Goal: Transaction & Acquisition: Purchase product/service

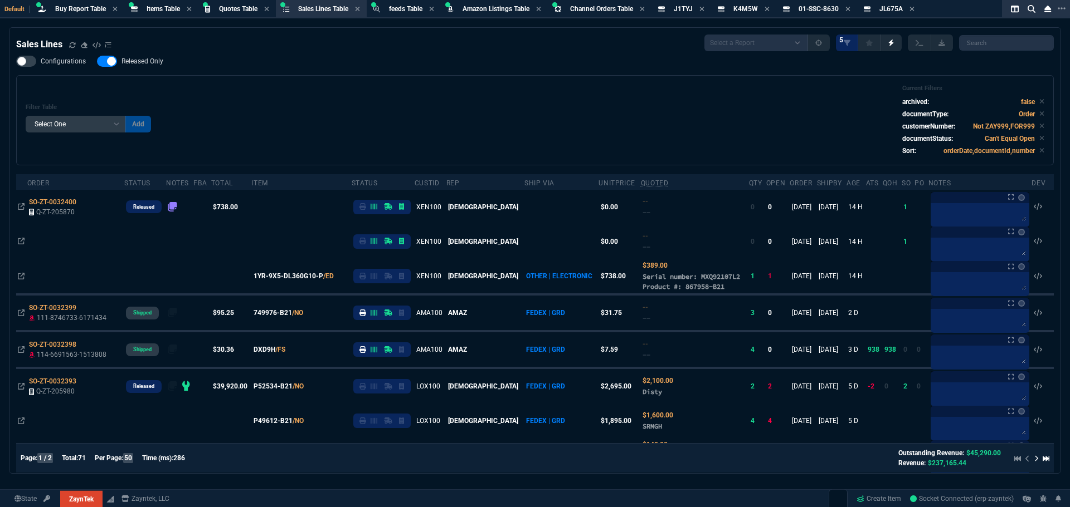
select select "8: NEPT"
select select
click at [306, 82] on div "Filter Table Select One Add Filter () Age () ATS () Cond (itemVariantCode) Cust…" at bounding box center [534, 120] width 1037 height 90
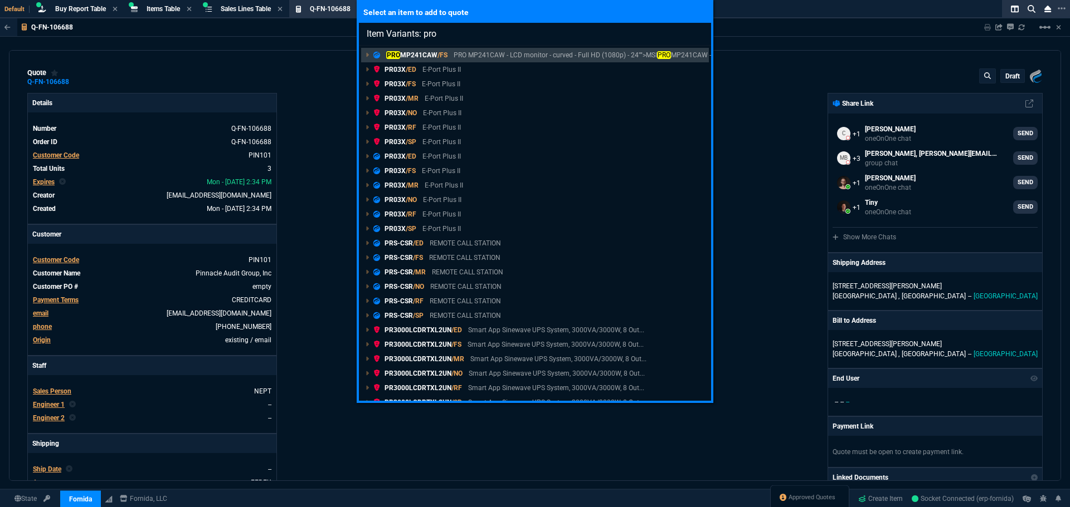
select select "8: NEPT"
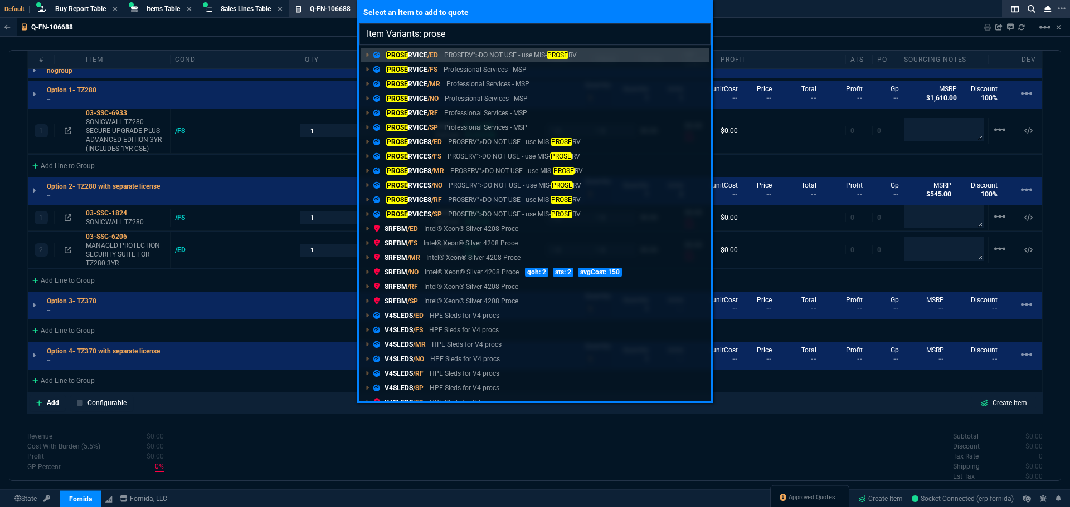
drag, startPoint x: 463, startPoint y: 31, endPoint x: 425, endPoint y: 34, distance: 38.5
click at [425, 34] on input "Item Variants: prose" at bounding box center [535, 34] width 352 height 22
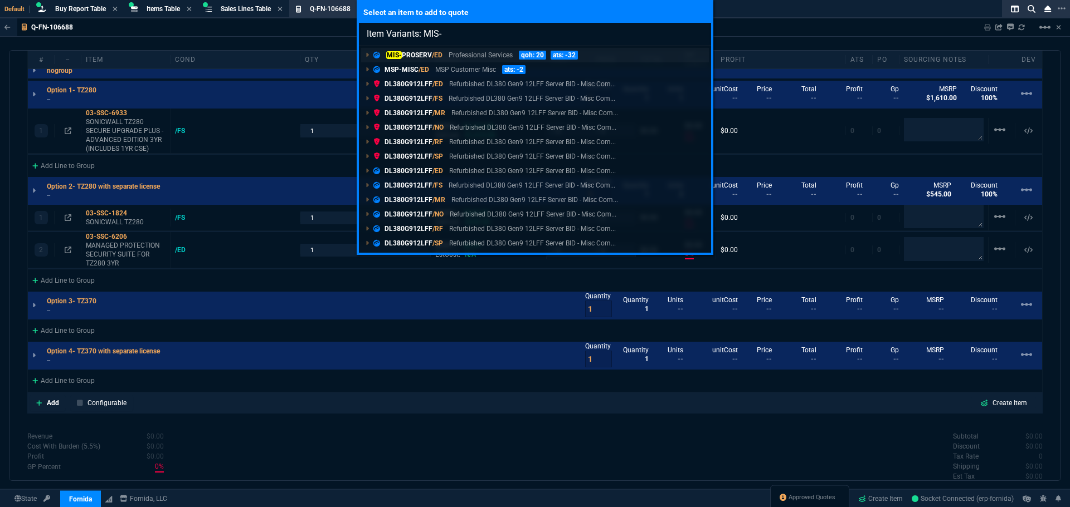
type input "Item Variants: MIS-"
click at [394, 50] on p "MIS- PROSERV /ED" at bounding box center [407, 55] width 69 height 10
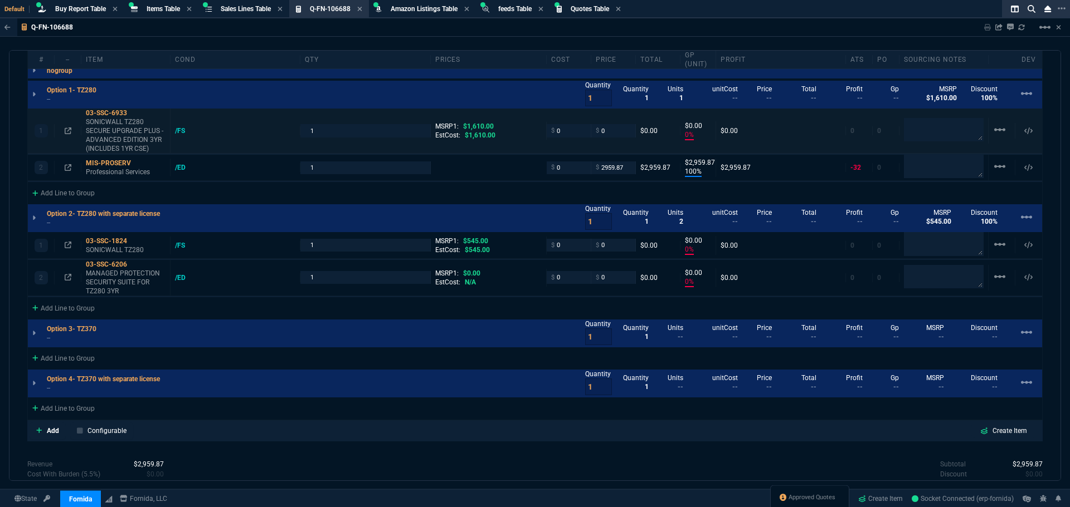
type input "0"
type input "100"
type input "2960"
type input "0"
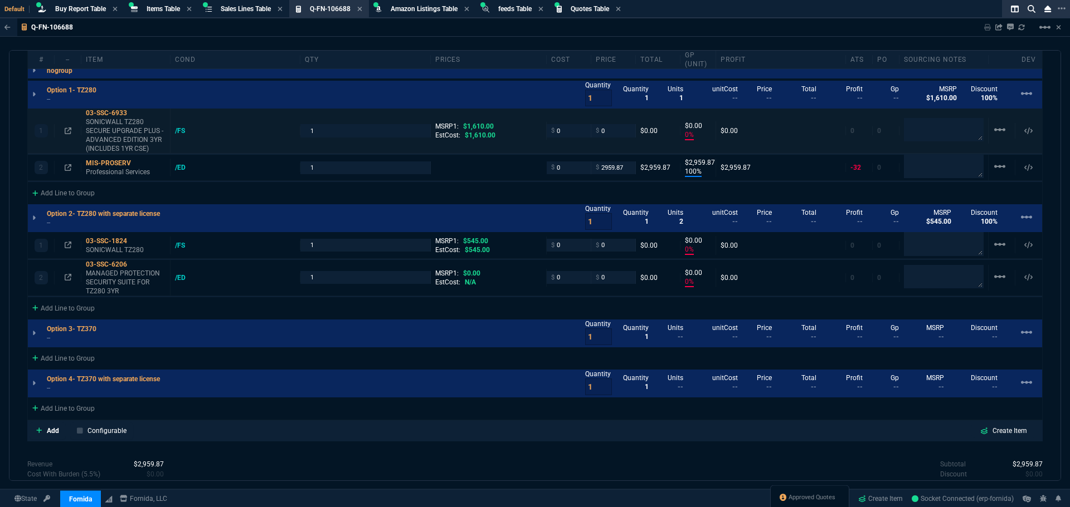
type input "0"
type input "100"
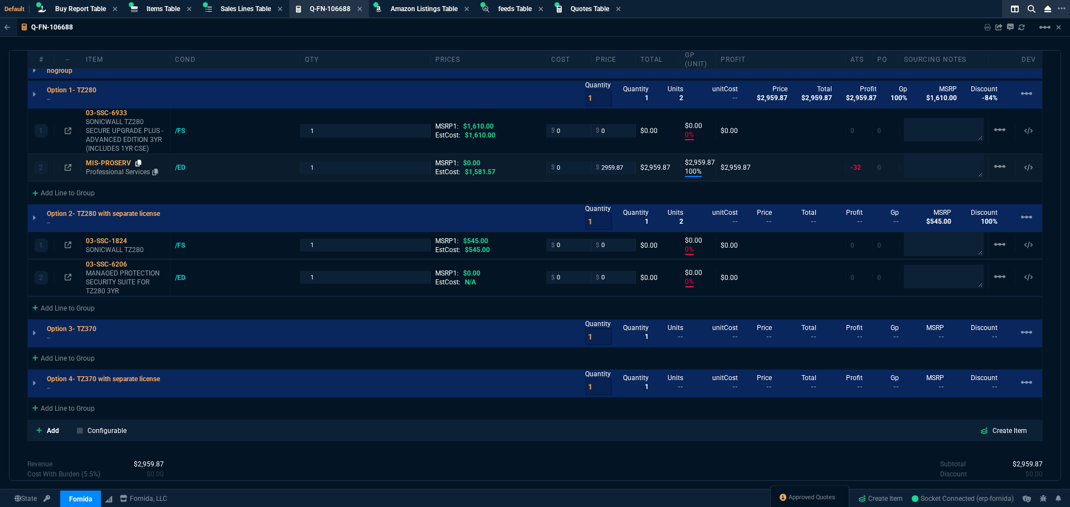
click at [139, 163] on icon at bounding box center [138, 163] width 6 height 7
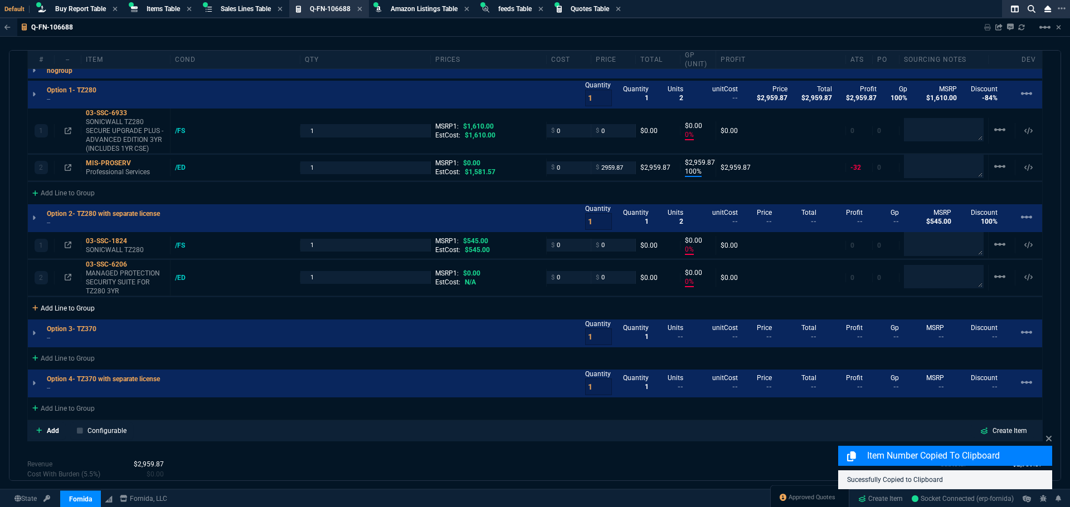
click at [87, 307] on div "Add Line to Group" at bounding box center [63, 307] width 71 height 20
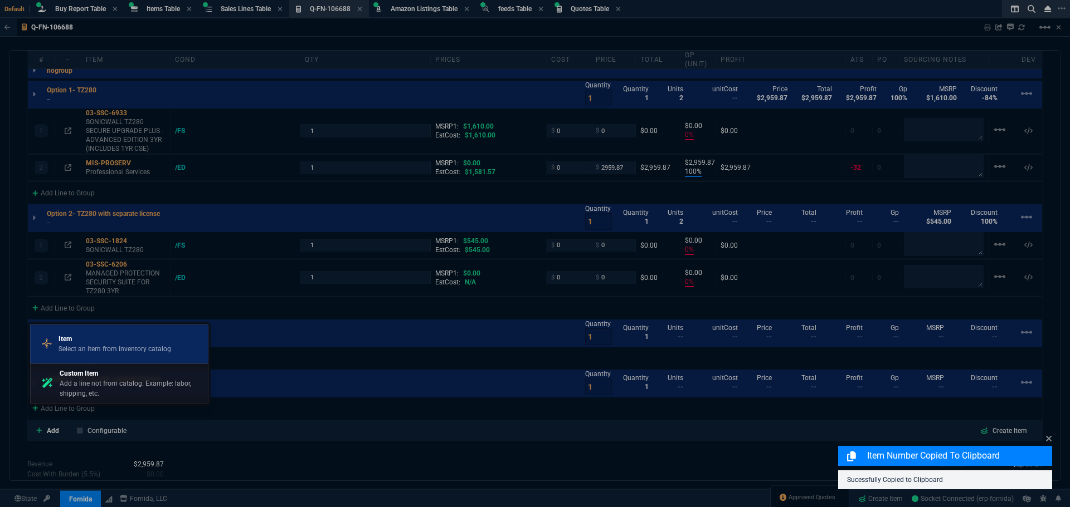
click at [73, 340] on p "Item" at bounding box center [114, 339] width 113 height 10
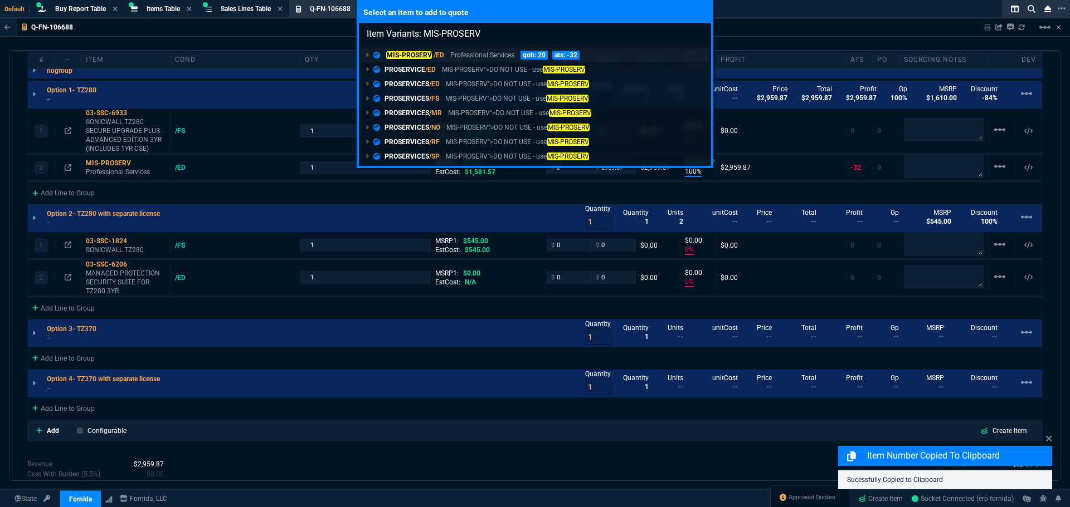
type input "Item Variants: MIS-PROSERV"
click at [429, 55] on mark "MIS-PROSERV" at bounding box center [409, 55] width 46 height 8
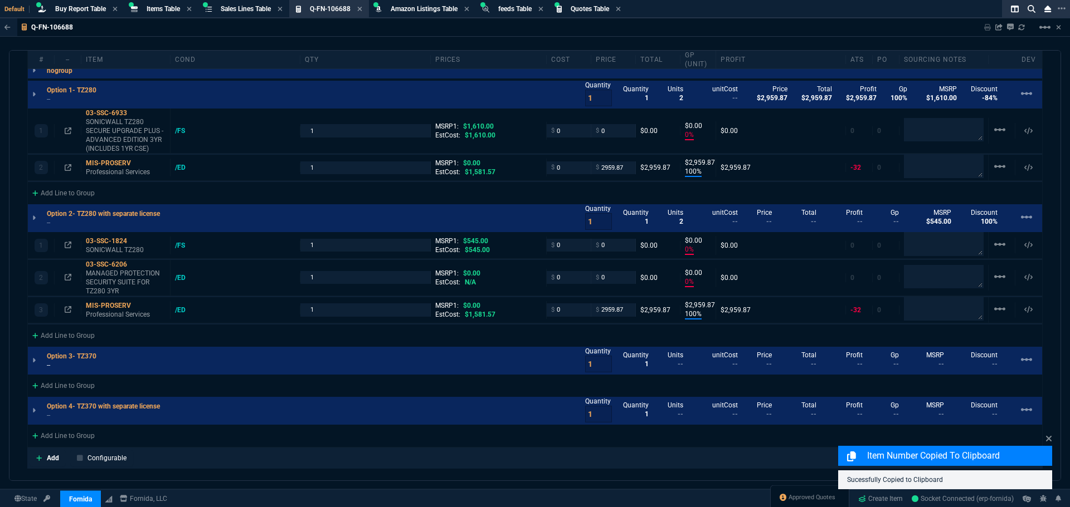
type input "0"
type input "100"
type input "2960"
type input "0"
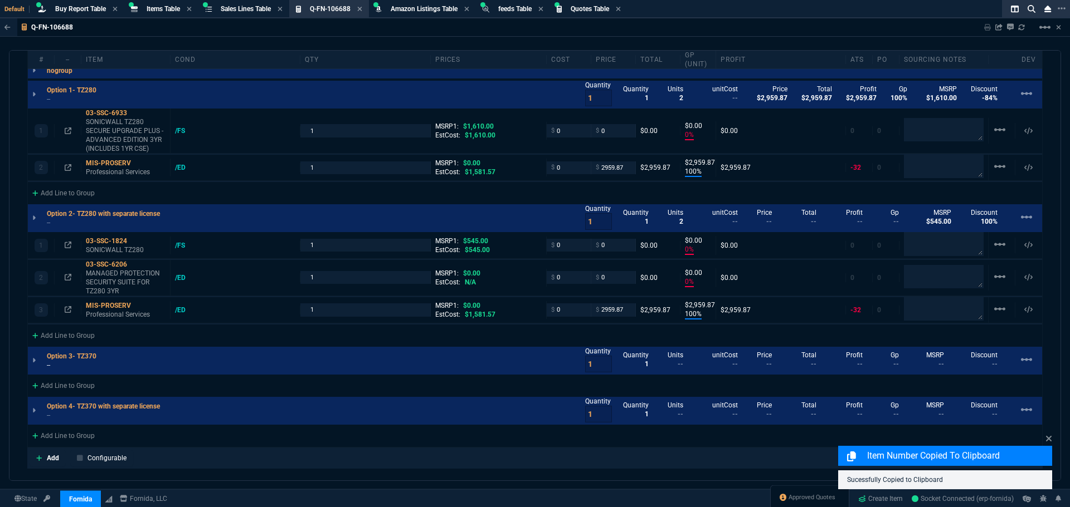
type input "0"
type input "100"
type input "2960"
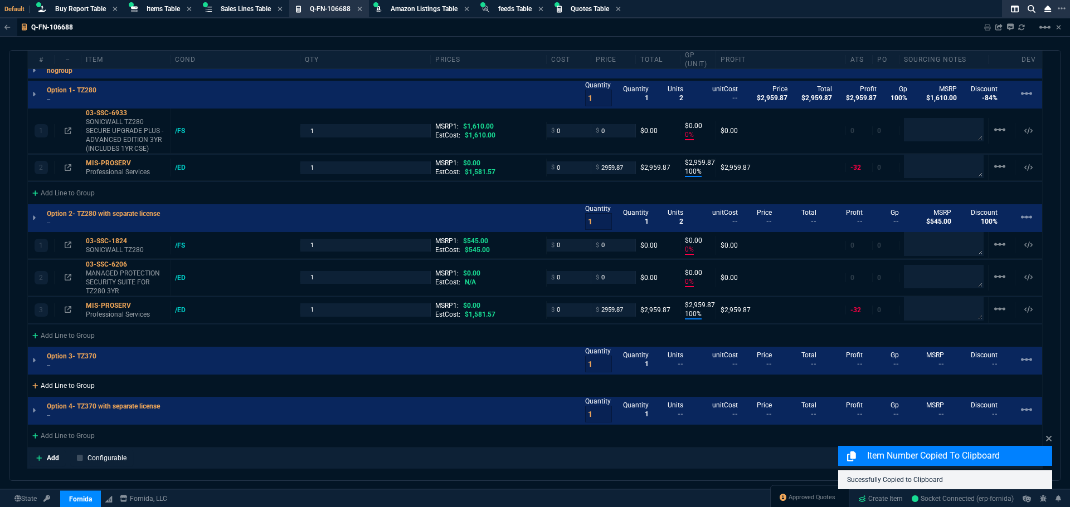
type input "100"
click at [60, 385] on div "Add Line to Group" at bounding box center [63, 385] width 71 height 20
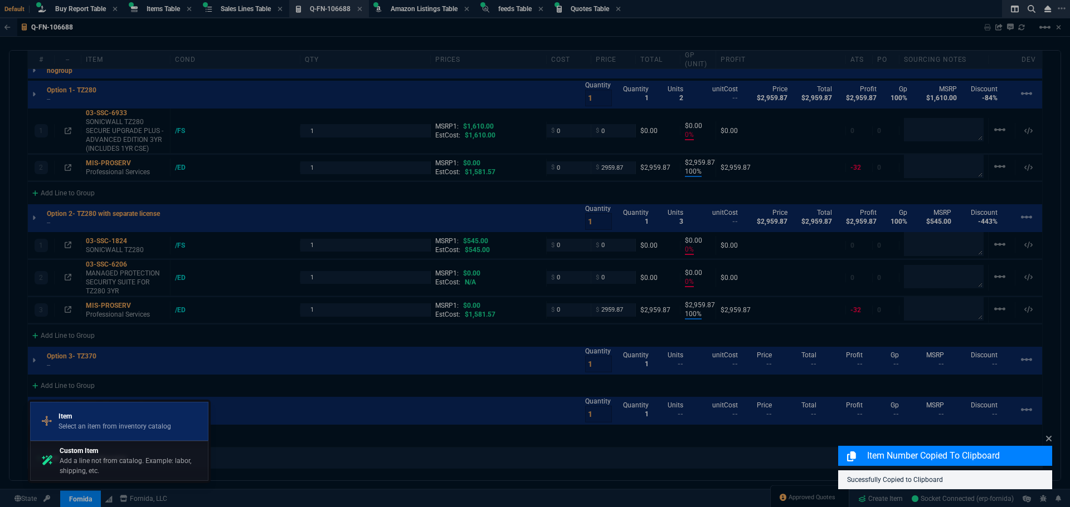
click at [99, 416] on p "Item" at bounding box center [114, 417] width 113 height 10
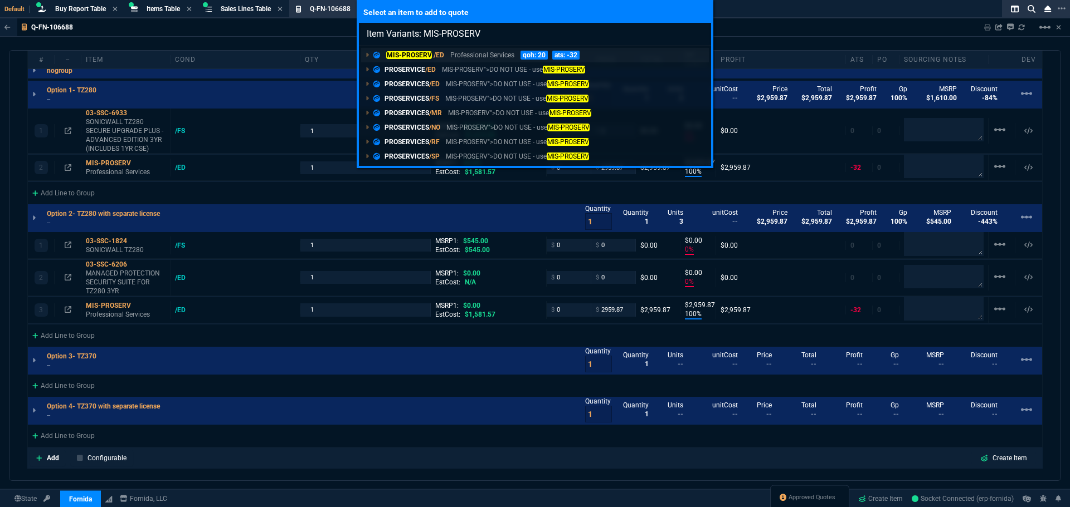
type input "Item Variants: MIS-PROSERV"
click at [447, 54] on div "MIS-PROSERV /ED Professional Services qoh: 20 ats: -32" at bounding box center [478, 55] width 211 height 10
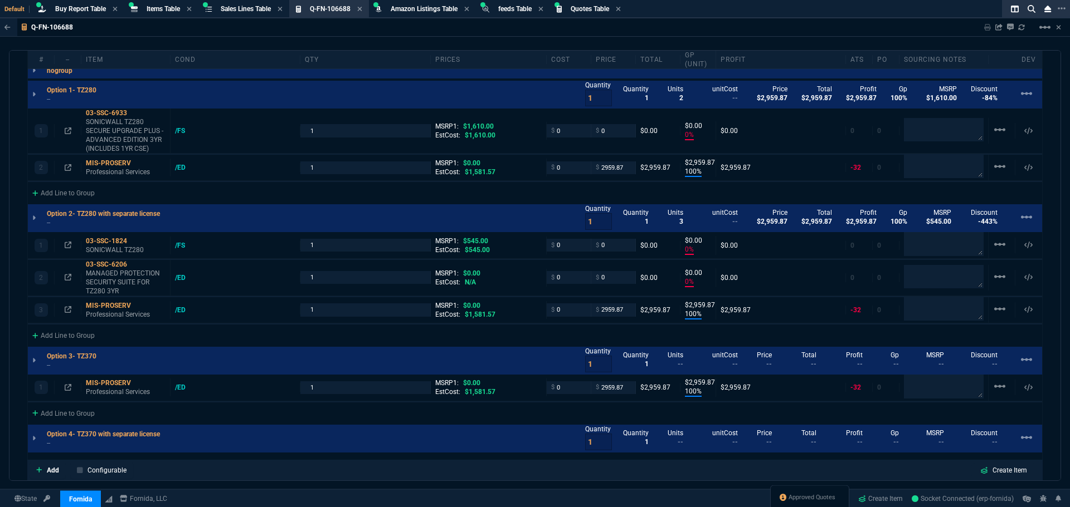
type input "0"
type input "100"
type input "2960"
type input "0"
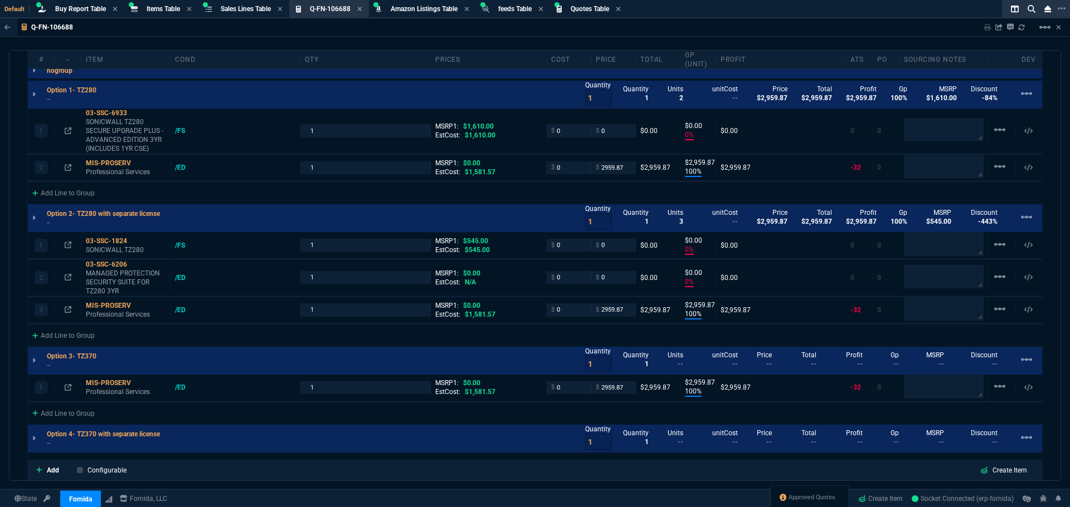
type input "0"
type input "100"
type input "2960"
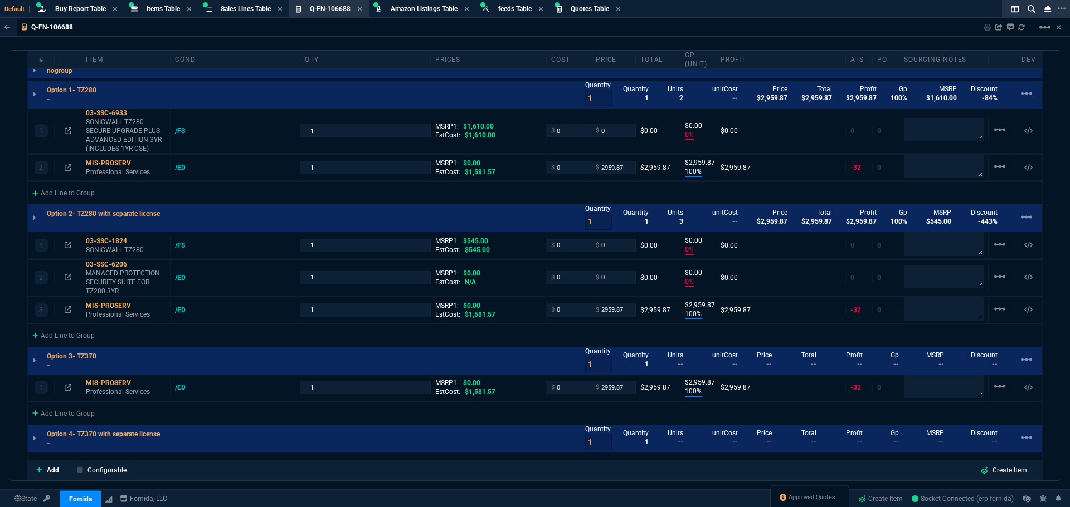
type input "100"
type input "2960"
type input "100"
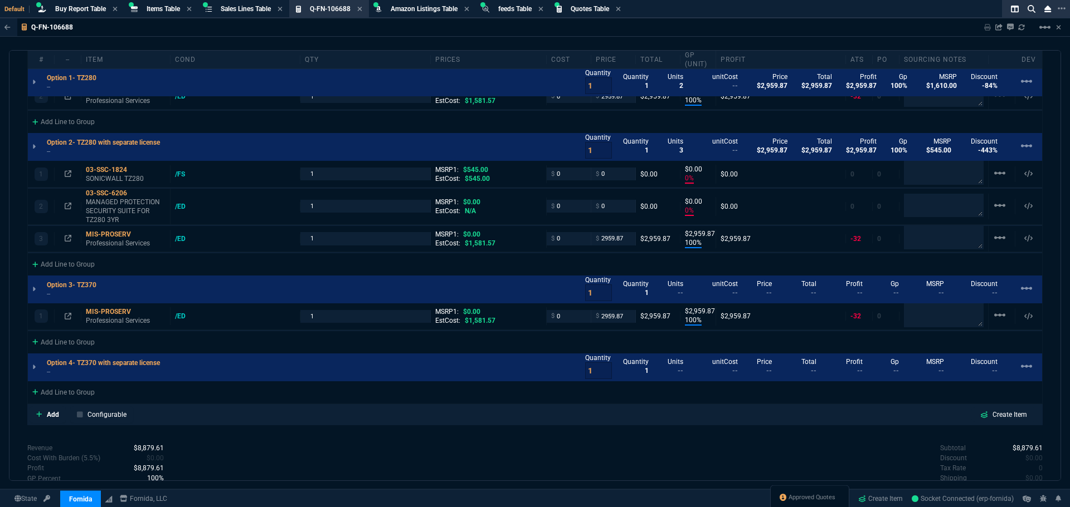
scroll to position [784, 0]
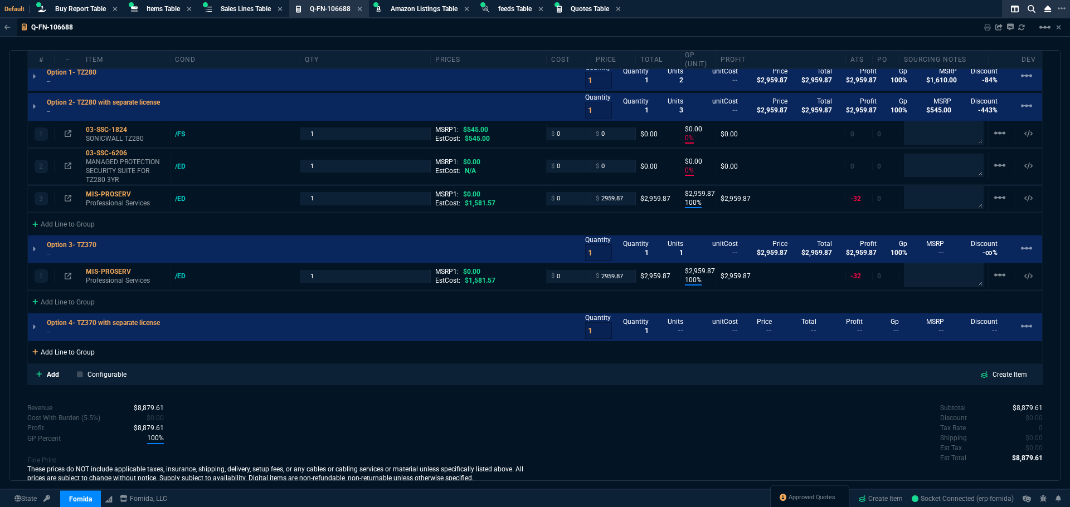
click at [71, 355] on div "Add Line to Group" at bounding box center [63, 351] width 71 height 20
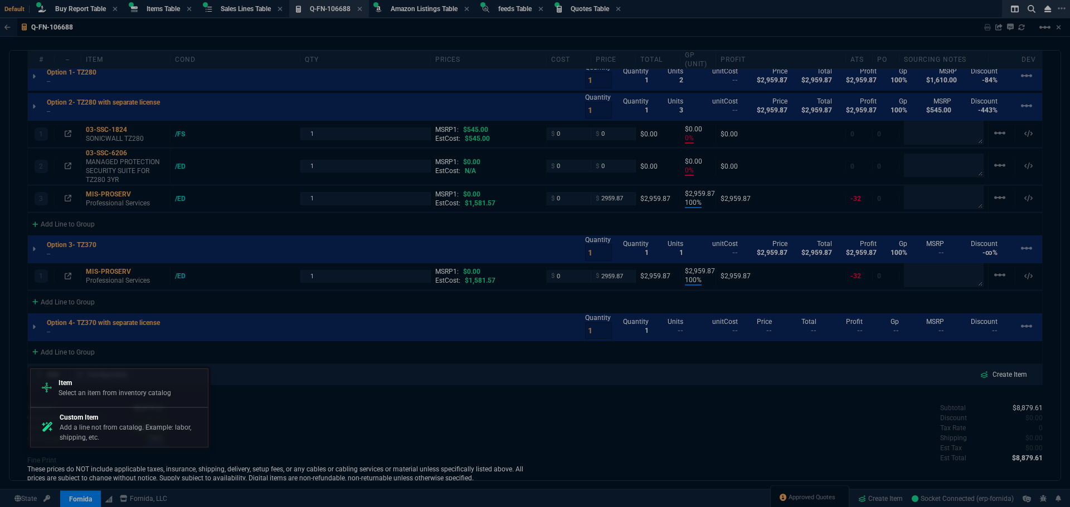
drag, startPoint x: 69, startPoint y: 393, endPoint x: 90, endPoint y: 380, distance: 24.7
click at [71, 392] on p "Select an item from inventory catalog" at bounding box center [114, 393] width 113 height 10
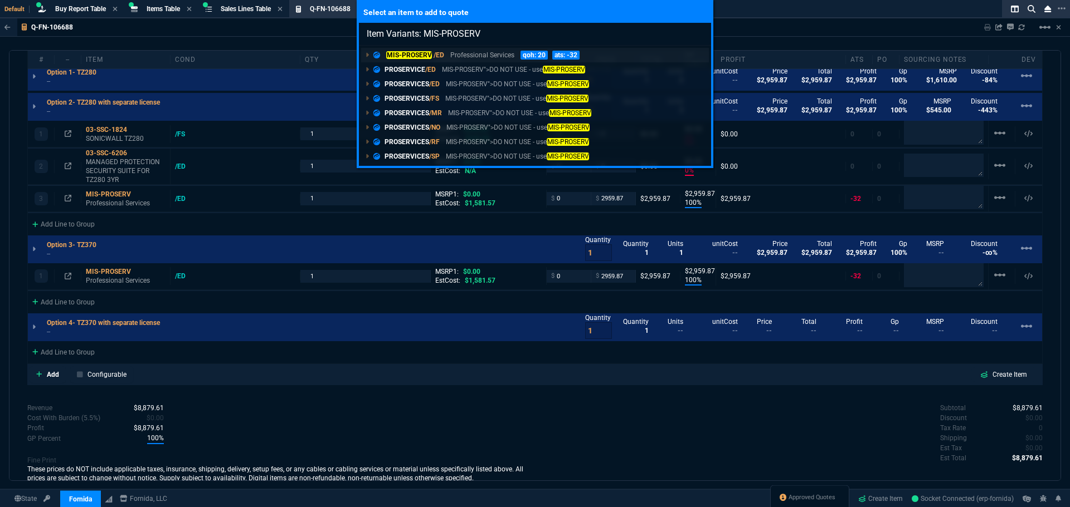
type input "Item Variants: MIS-PROSERV"
click at [429, 53] on mark "MIS-PROSERV" at bounding box center [409, 55] width 46 height 8
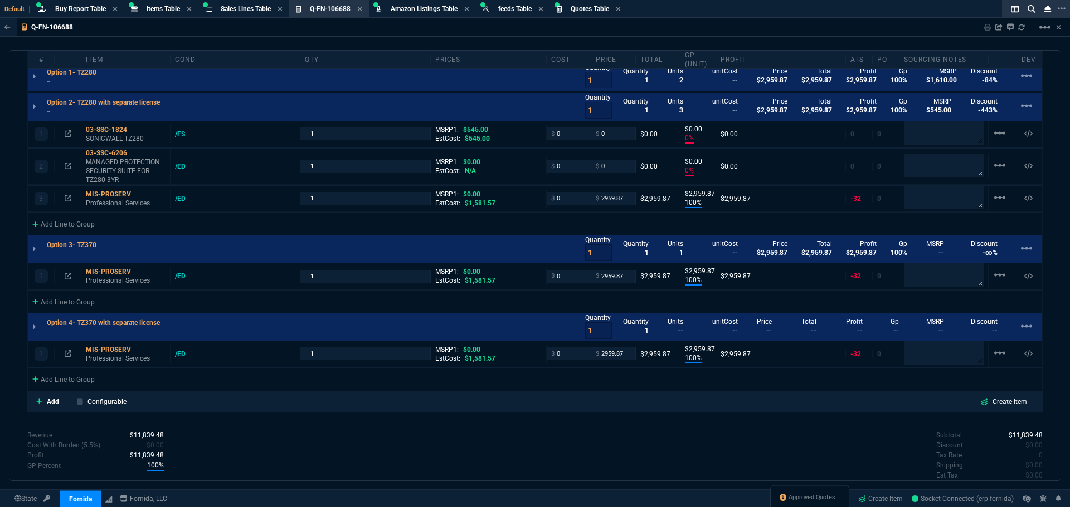
type input "0"
type input "100"
type input "2960"
type input "0"
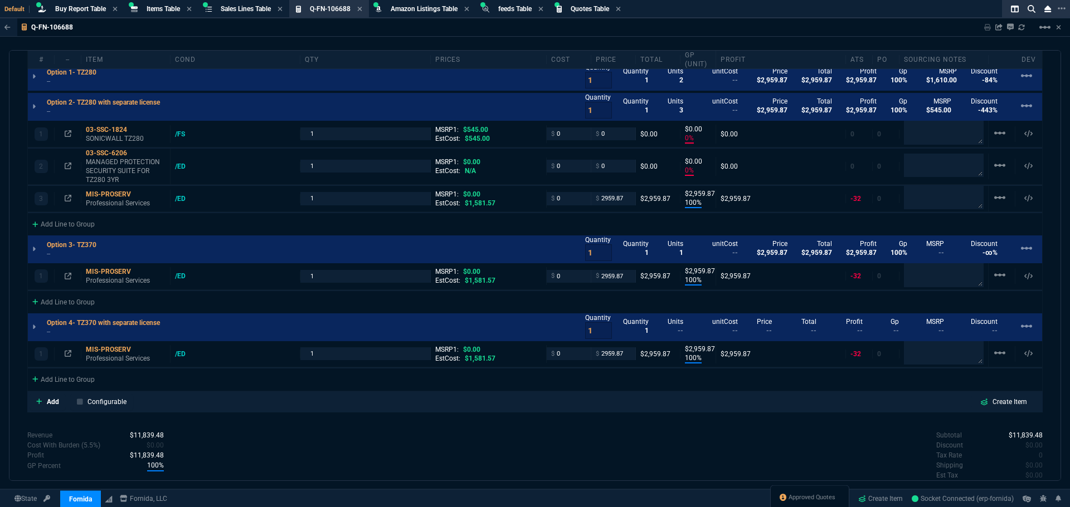
type input "0"
type input "100"
type input "2960"
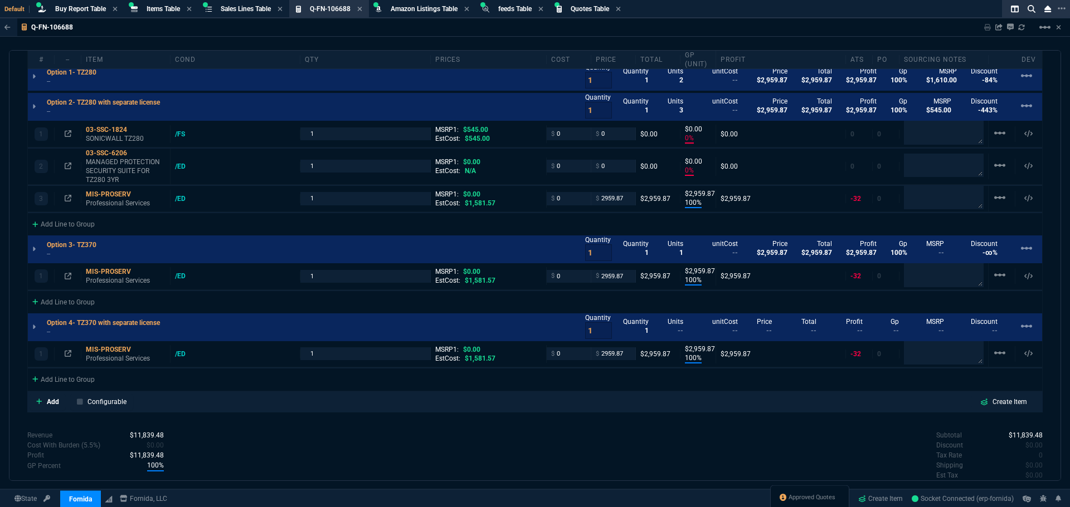
type input "100"
type input "2960"
type input "100"
type input "2960"
type input "100"
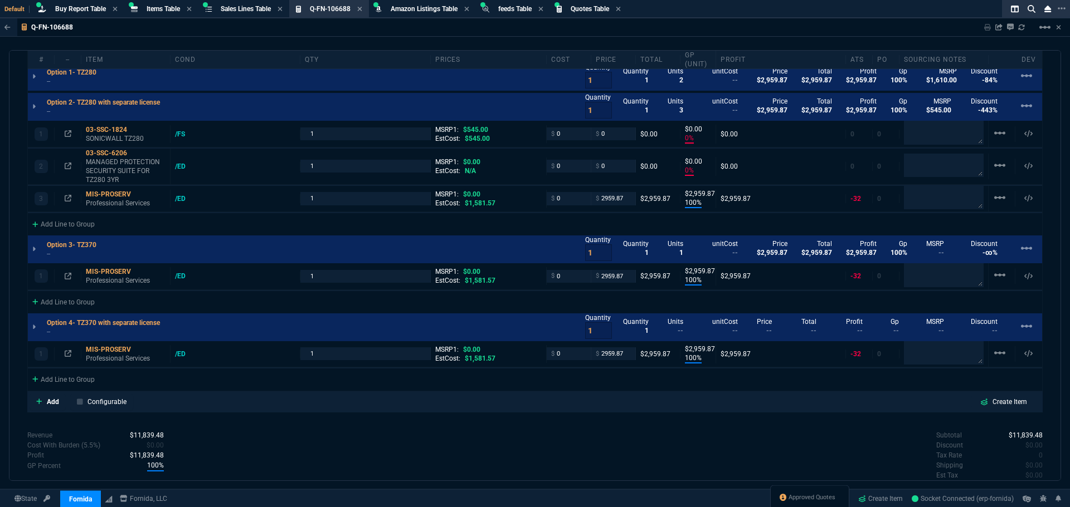
type input "100"
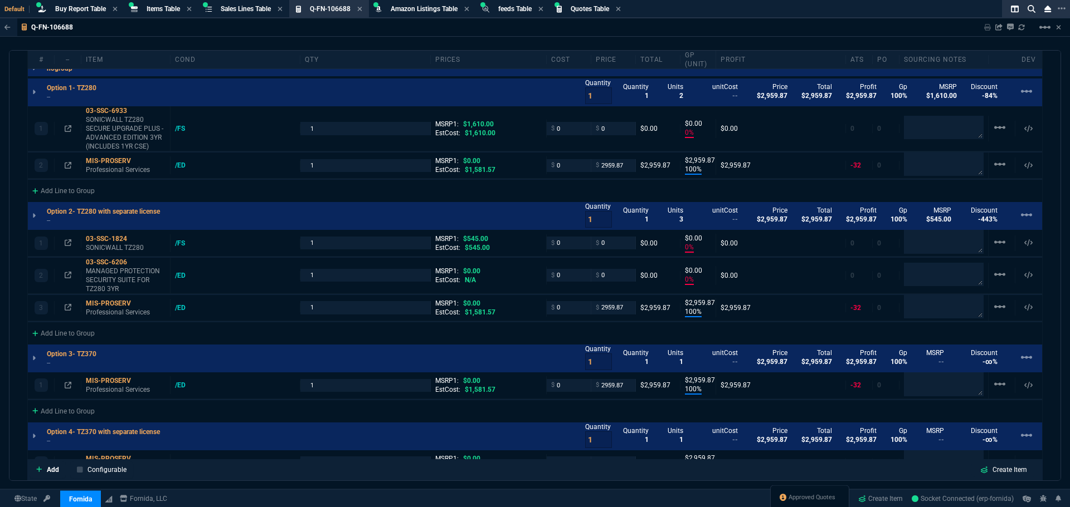
scroll to position [673, 0]
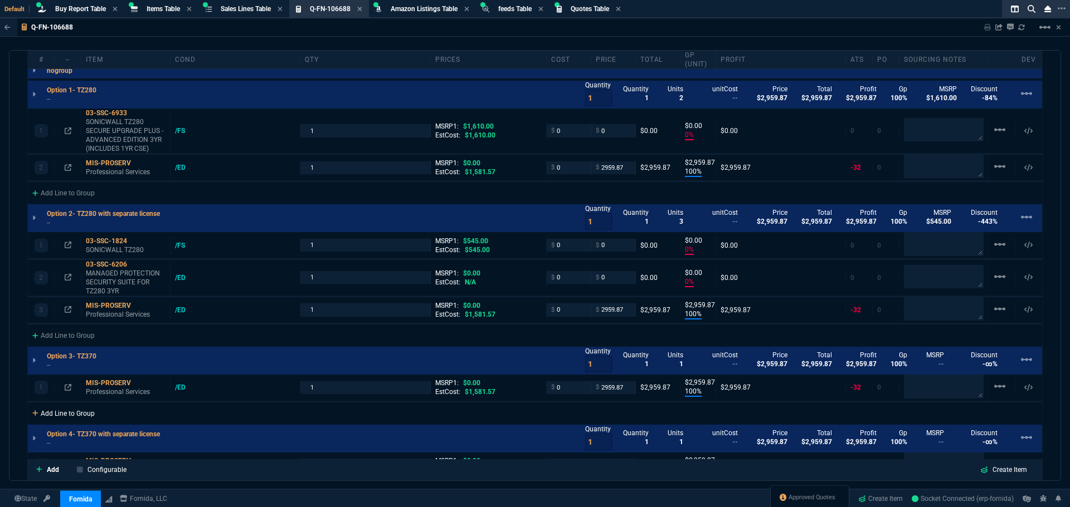
click at [59, 414] on div "Add Line to Group" at bounding box center [63, 413] width 71 height 20
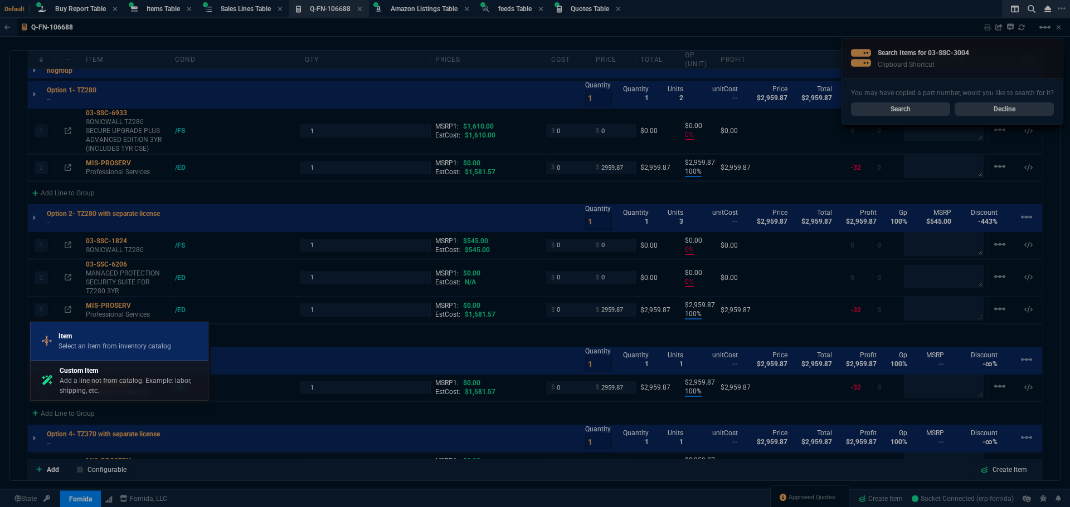
click at [108, 348] on p "Select an item from inventory catalog" at bounding box center [114, 346] width 113 height 10
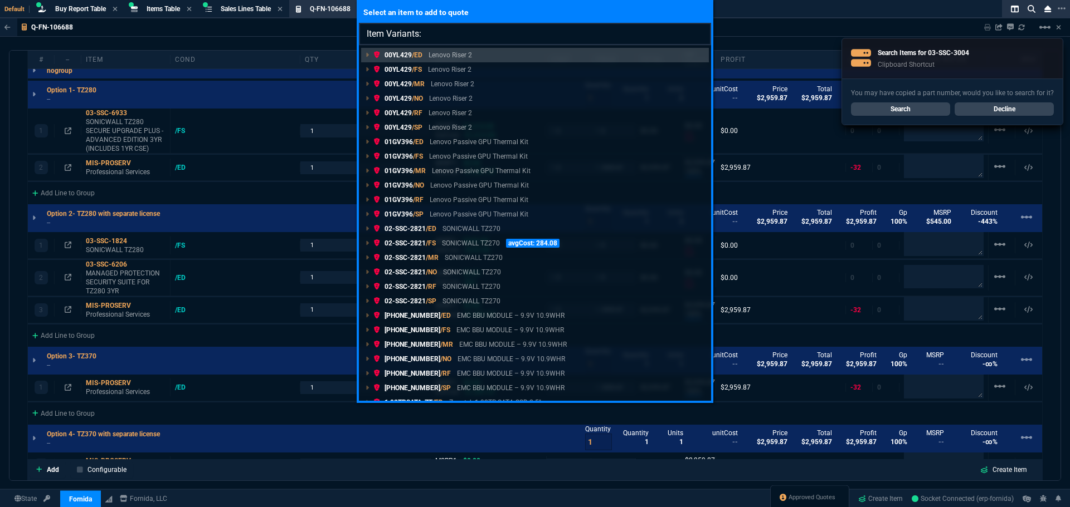
click at [438, 36] on input "Item Variants:" at bounding box center [535, 34] width 352 height 22
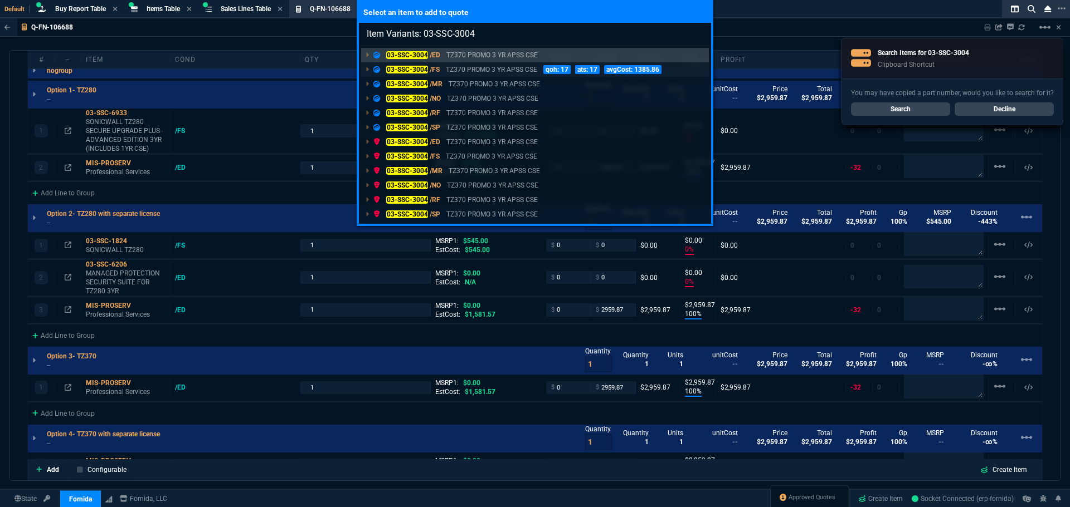
type input "Item Variants: 03-SSC-3004"
click at [423, 70] on mark "03-SSC-3004" at bounding box center [407, 70] width 42 height 8
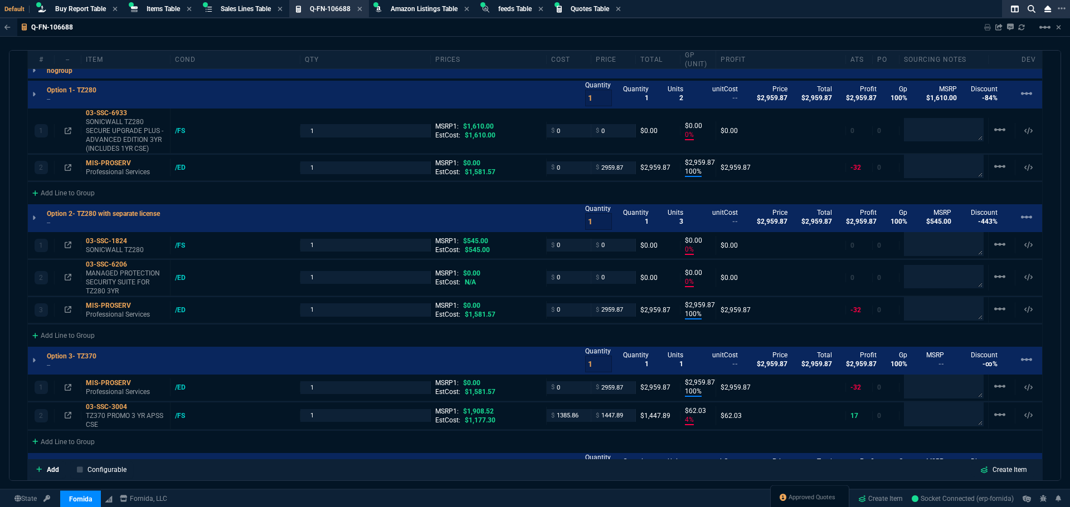
type input "0"
type input "100"
type input "2960"
type input "0"
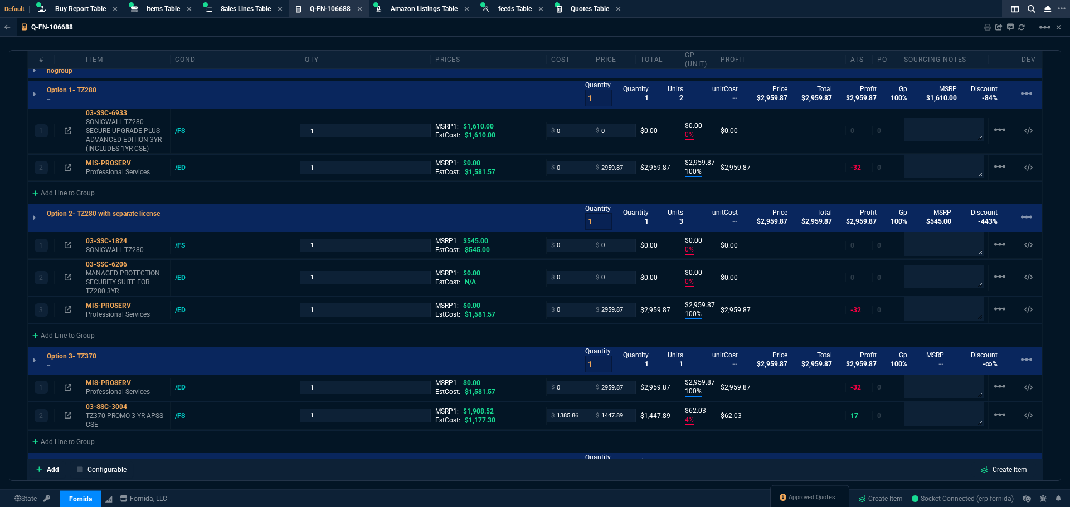
type input "0"
type input "100"
type input "2960"
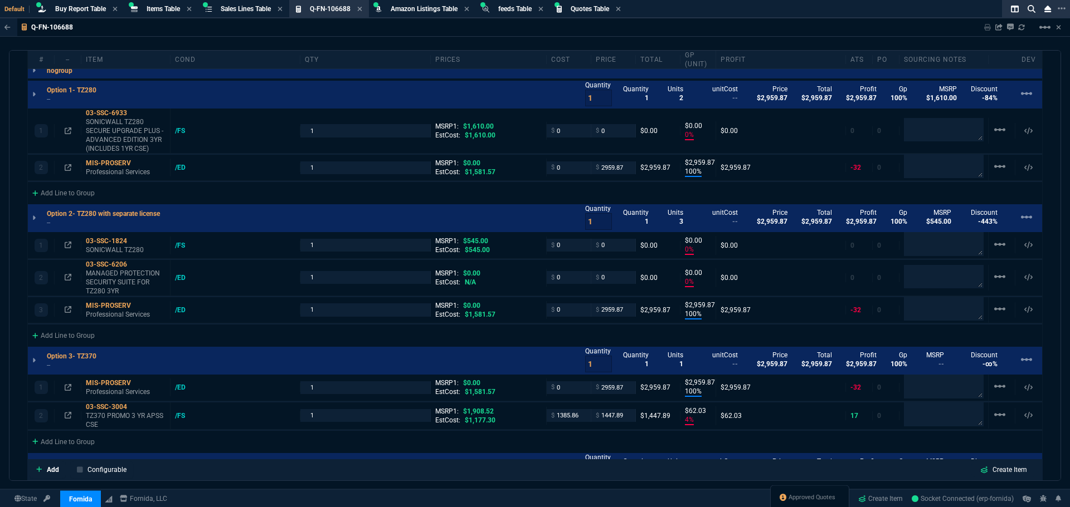
type input "100"
type input "2960"
type input "4"
type input "62"
type input "100"
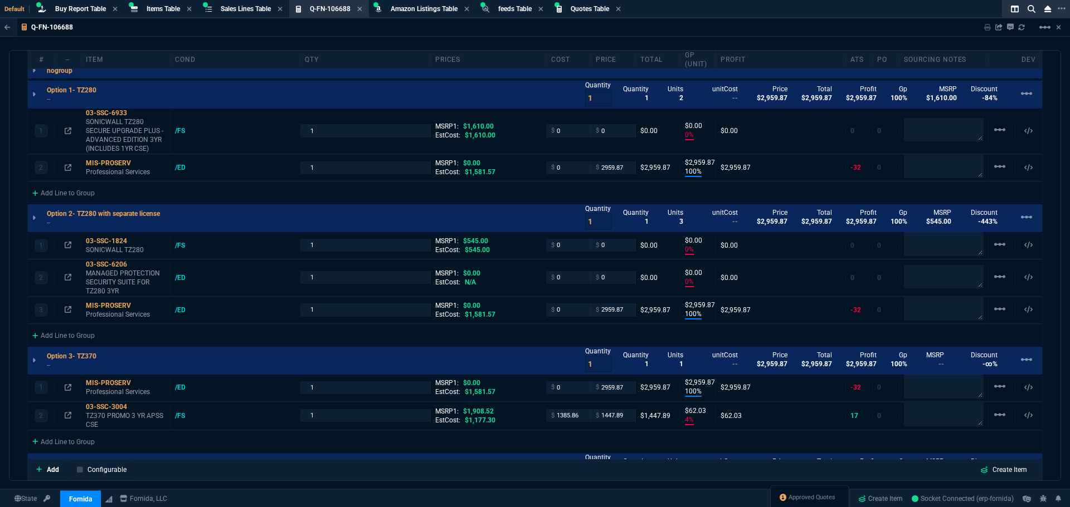
type input "2960"
type input "100"
type input "24"
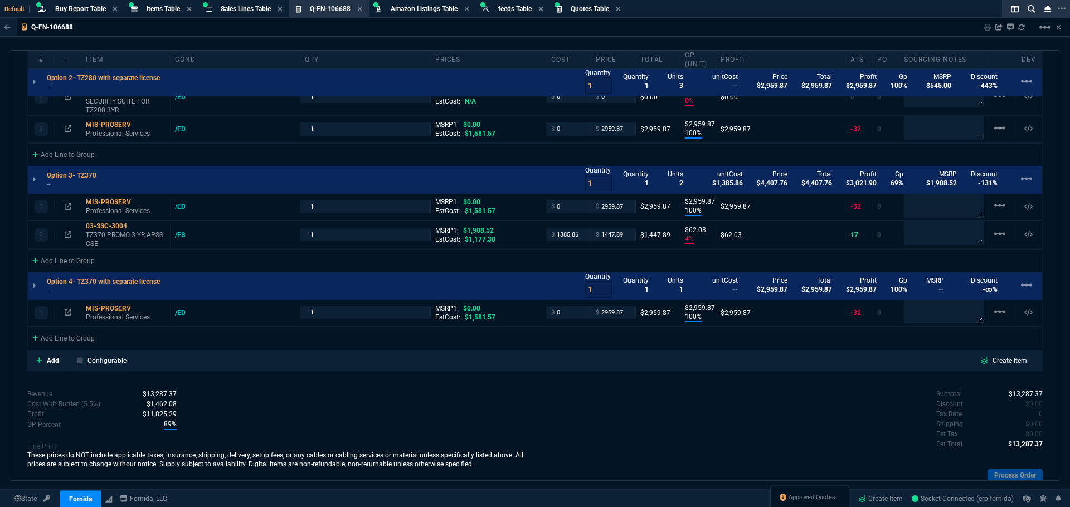
scroll to position [896, 0]
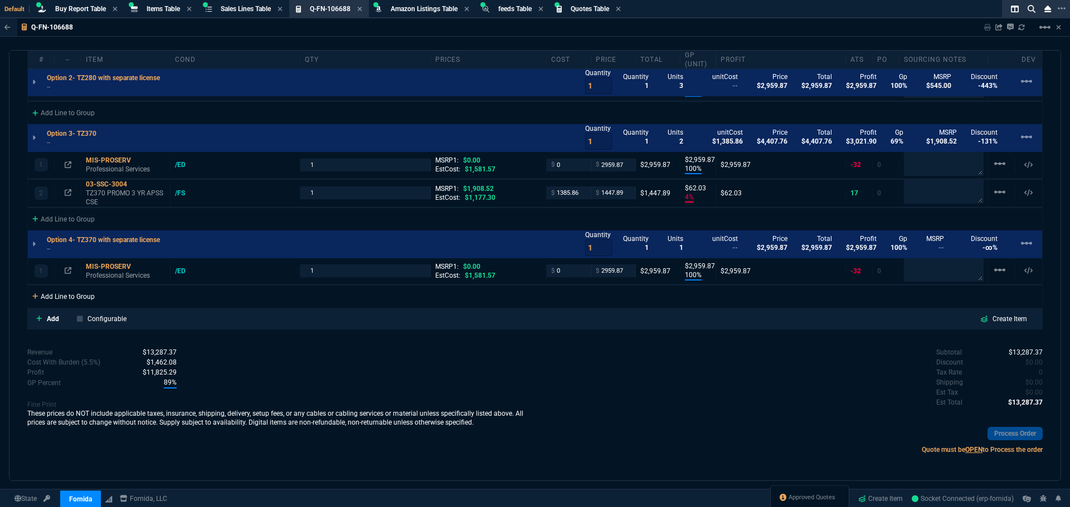
click at [65, 300] on div "Add Line to Group" at bounding box center [63, 296] width 71 height 20
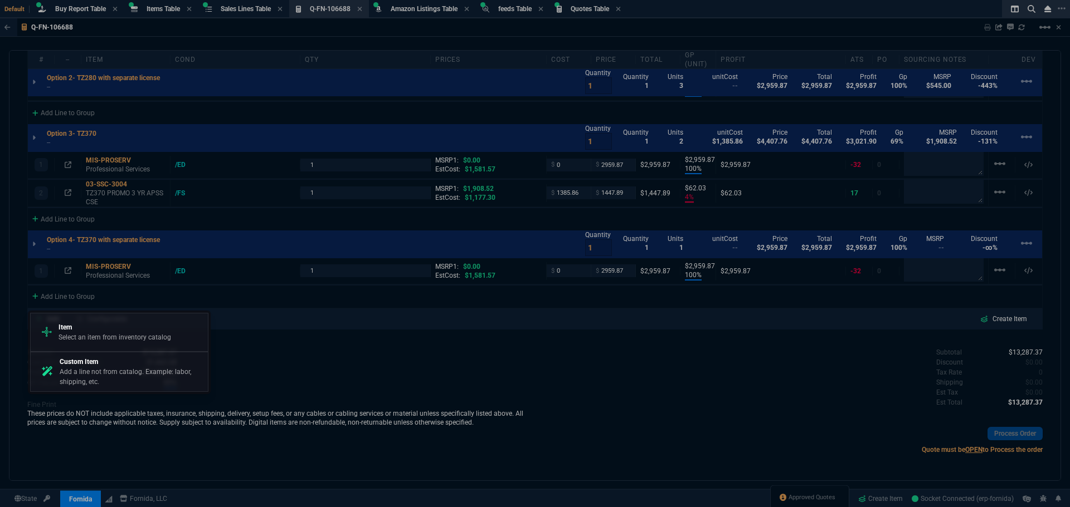
click at [123, 336] on p "Select an item from inventory catalog" at bounding box center [114, 338] width 113 height 10
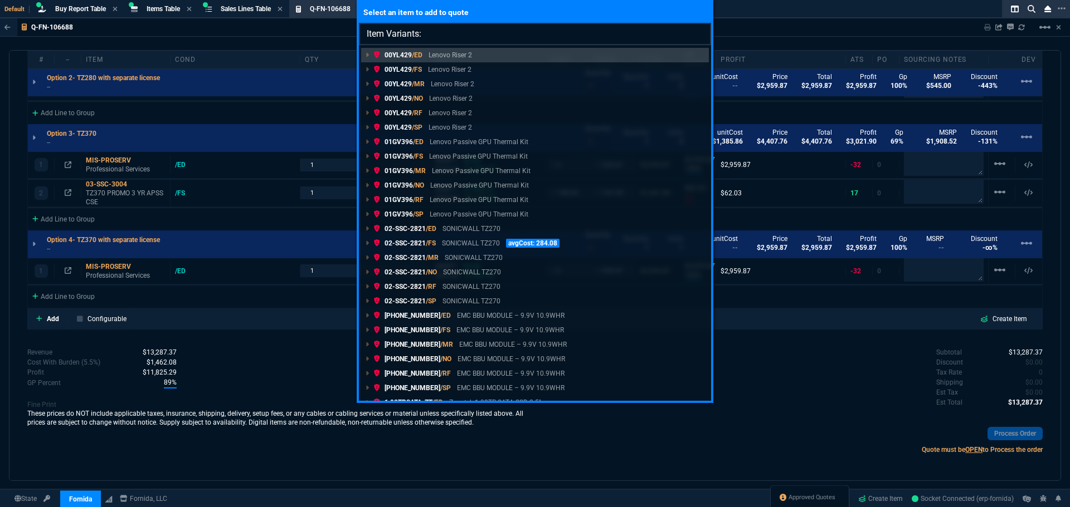
click at [439, 36] on input "Item Variants:" at bounding box center [535, 34] width 352 height 22
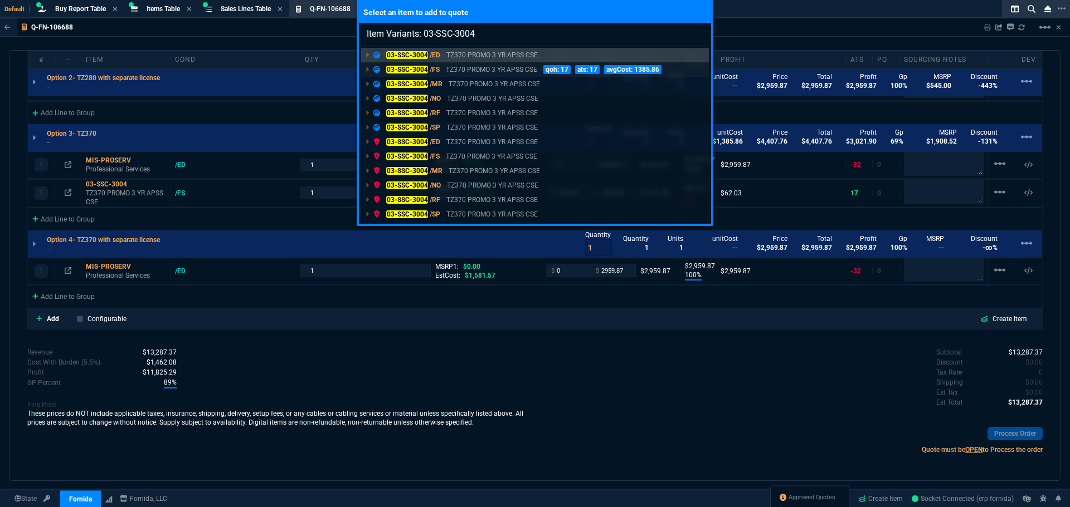
type input "Item Variants: 03-SSC-3004"
click at [478, 65] on p "TZ370 PROMO 3 YR APSS CSE" at bounding box center [491, 70] width 91 height 10
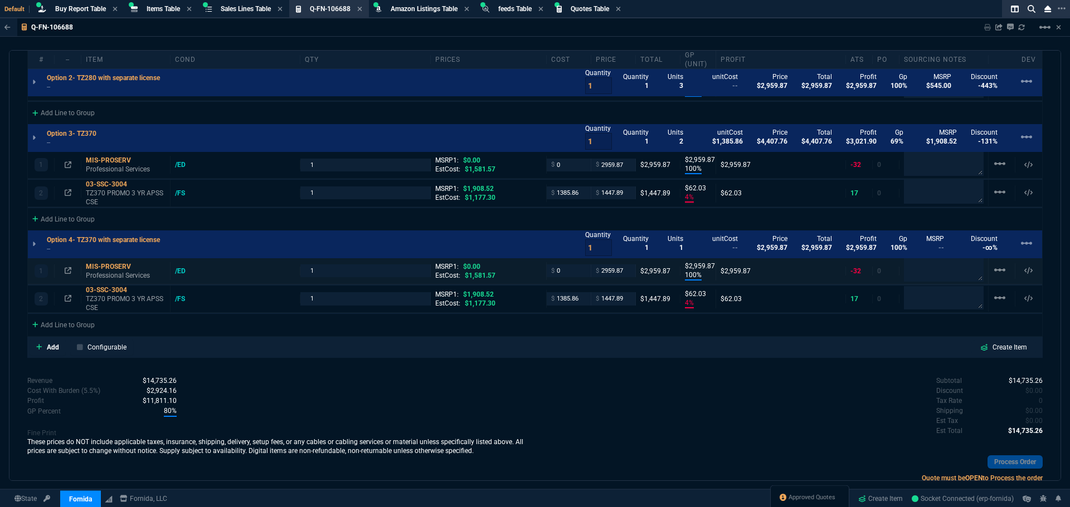
type input "0"
type input "100"
type input "2960"
type input "0"
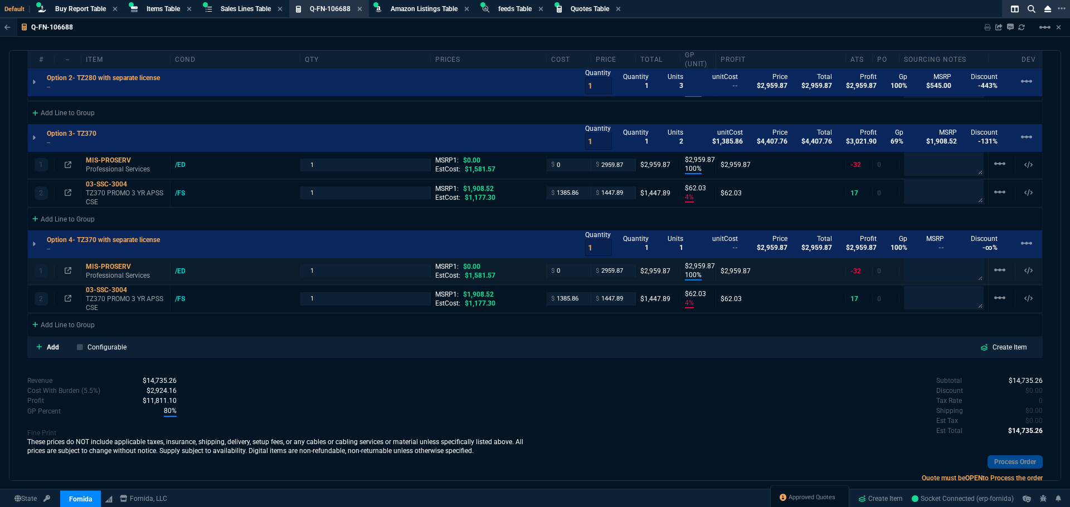
type input "0"
type input "100"
type input "2960"
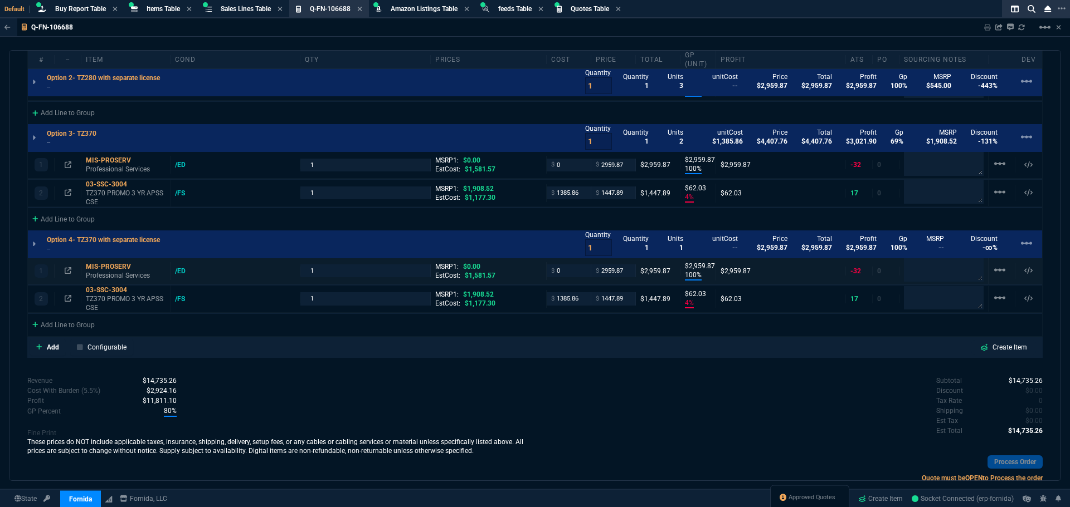
type input "100"
type input "2960"
type input "4"
type input "62"
type input "100"
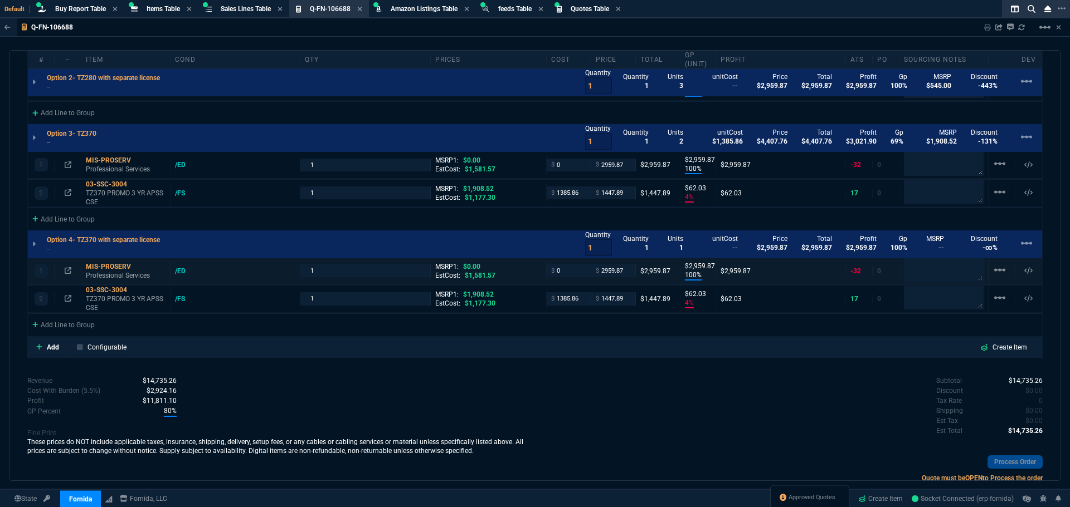
type input "2960"
type input "4"
type input "62"
type input "100"
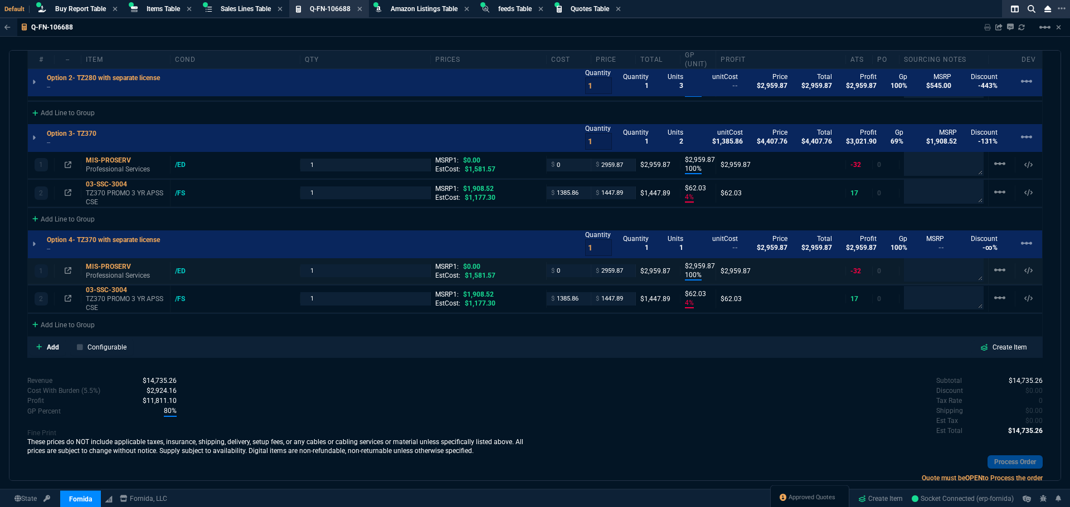
type input "24"
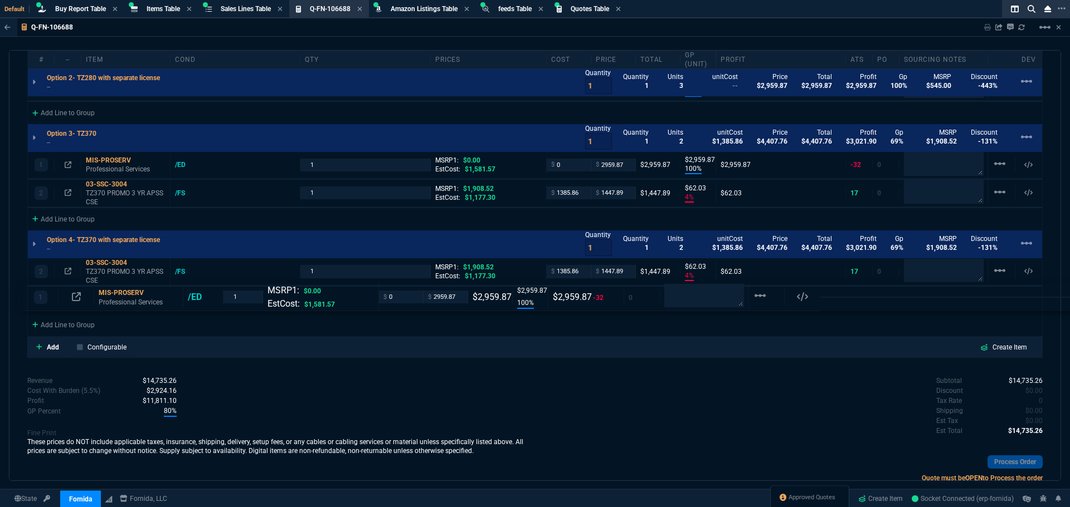
drag, startPoint x: 119, startPoint y: 271, endPoint x: 114, endPoint y: 296, distance: 25.6
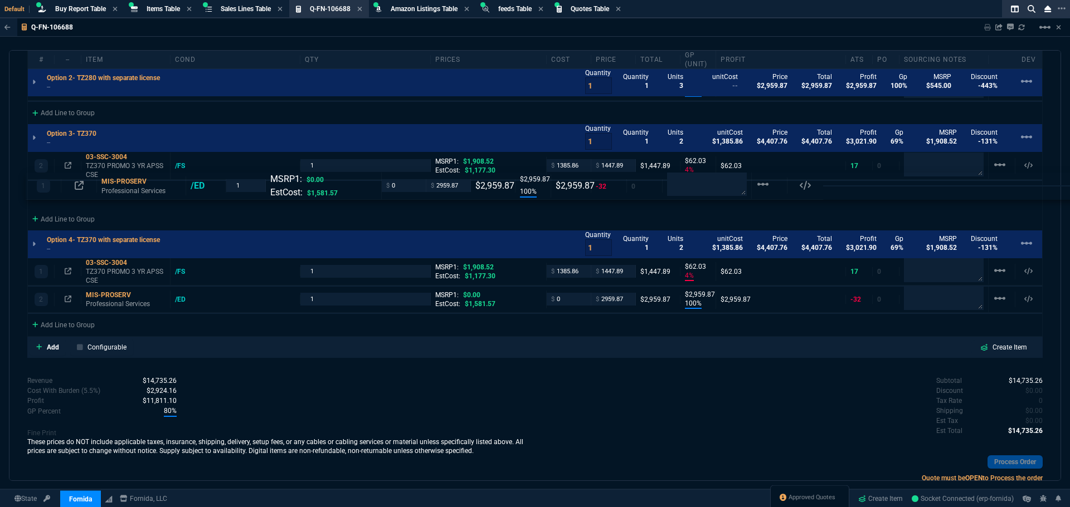
drag, startPoint x: 123, startPoint y: 164, endPoint x: 120, endPoint y: 187, distance: 23.6
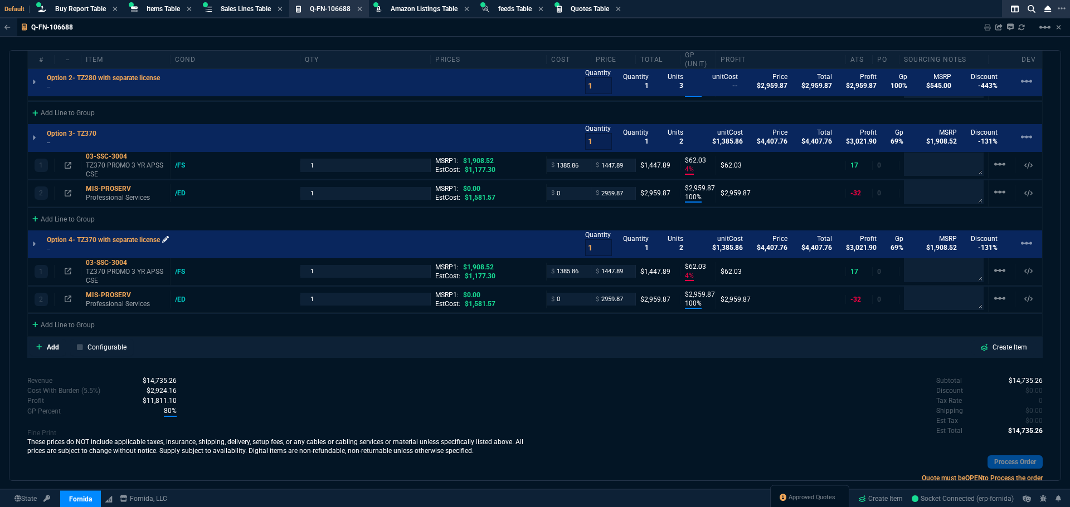
click at [169, 240] on icon at bounding box center [165, 239] width 7 height 7
click at [77, 325] on div "Add Line to Group" at bounding box center [63, 324] width 71 height 20
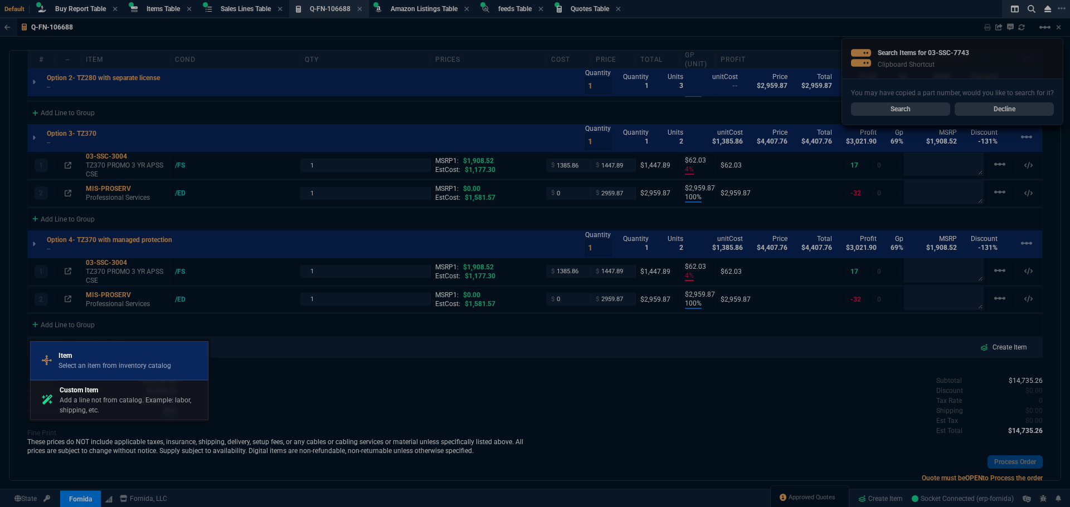
click at [111, 359] on p "Item" at bounding box center [114, 356] width 113 height 10
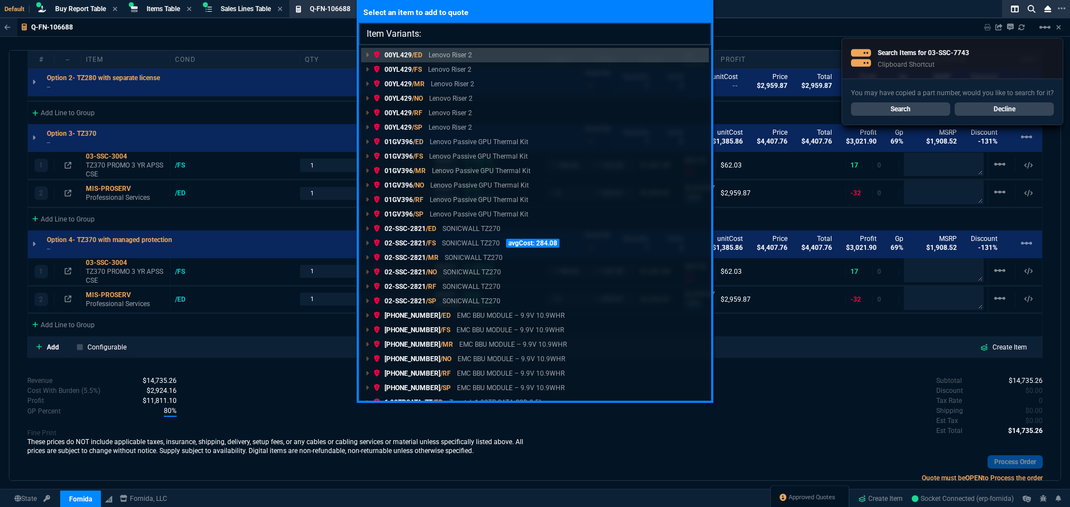
click at [446, 33] on input "Item Variants:" at bounding box center [535, 34] width 352 height 22
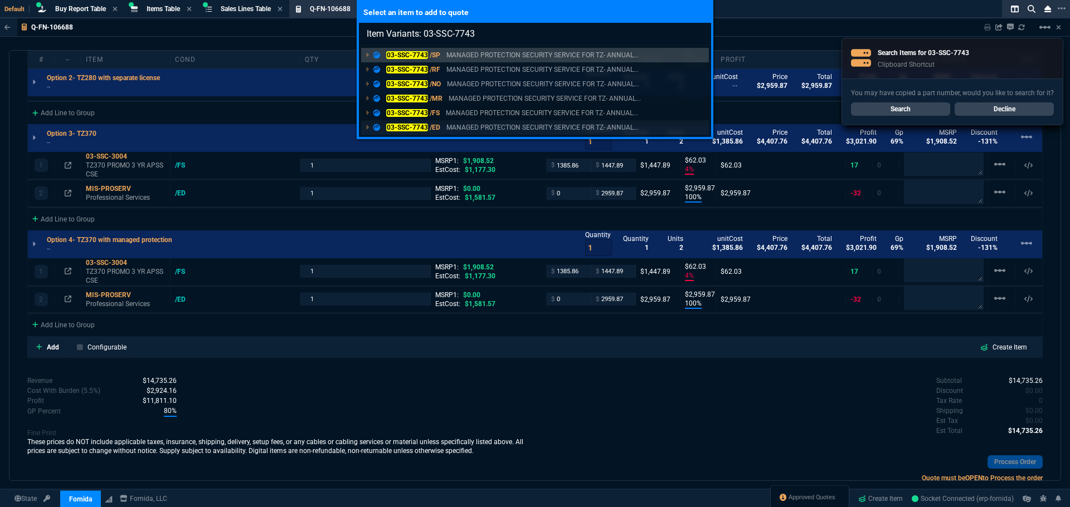
type input "Item Variants: 03-SSC-7743"
click at [426, 127] on mark "03-SSC-7743" at bounding box center [407, 128] width 42 height 8
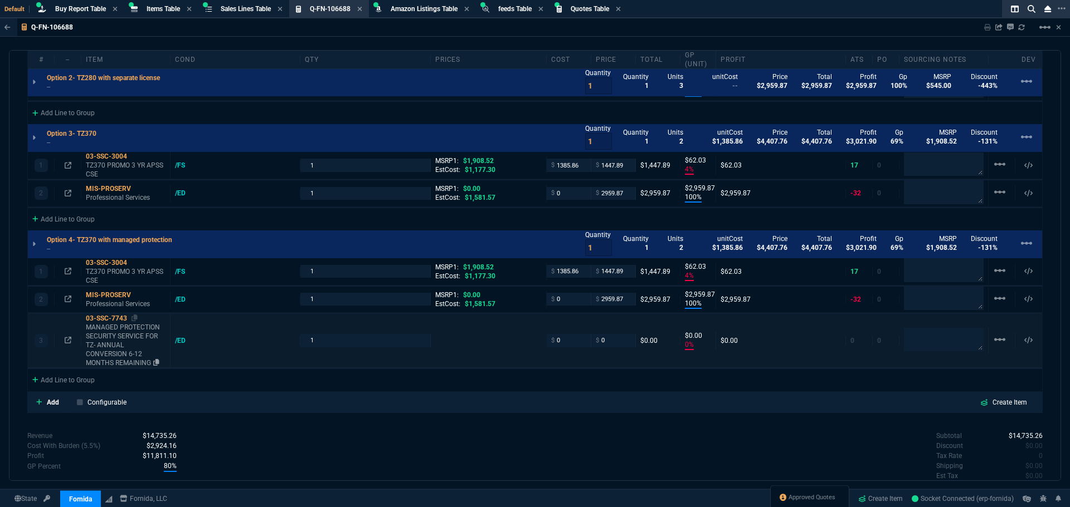
type input "0"
type input "100"
type input "2960"
type input "0"
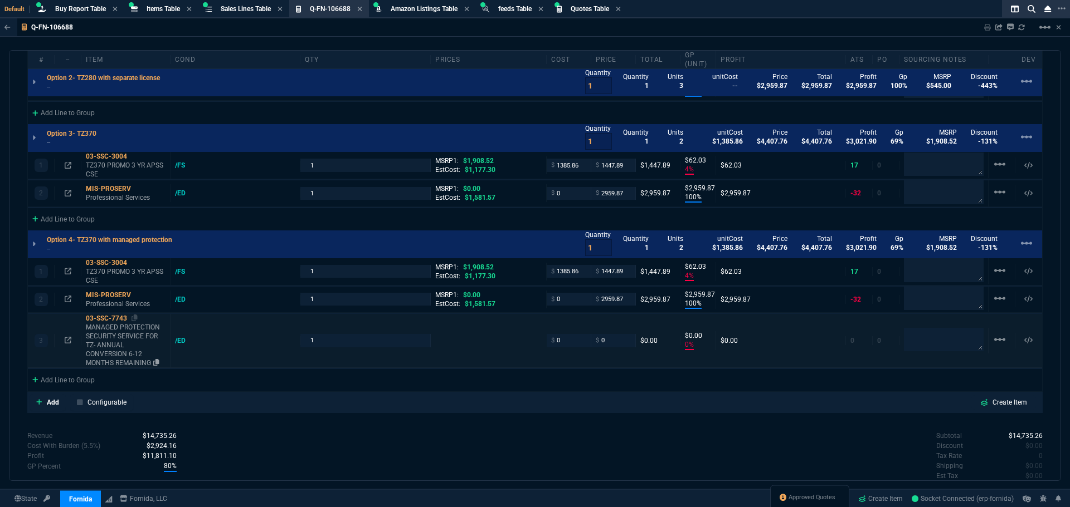
type input "0"
type input "100"
type input "2960"
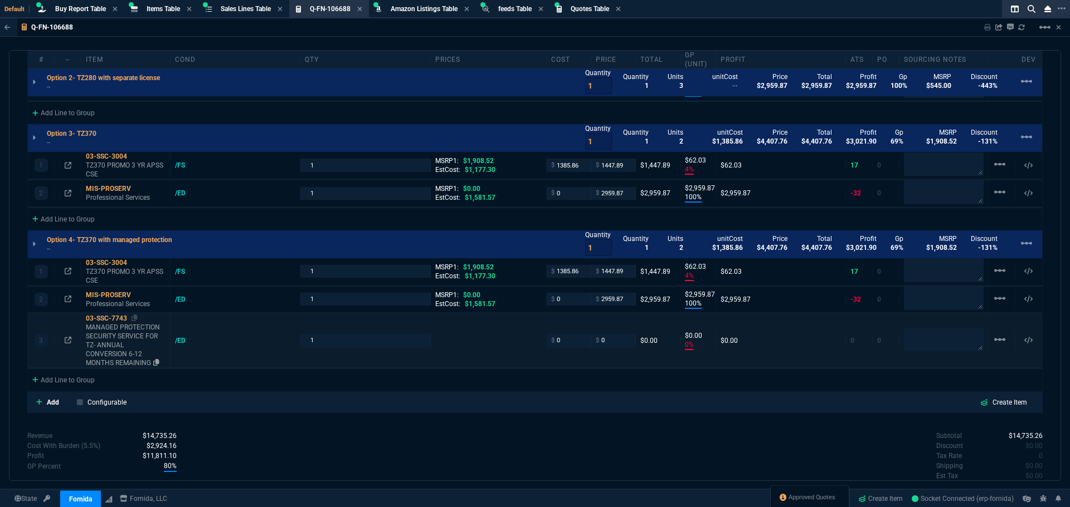
type input "4"
type input "62"
type input "100"
type input "2960"
type input "4"
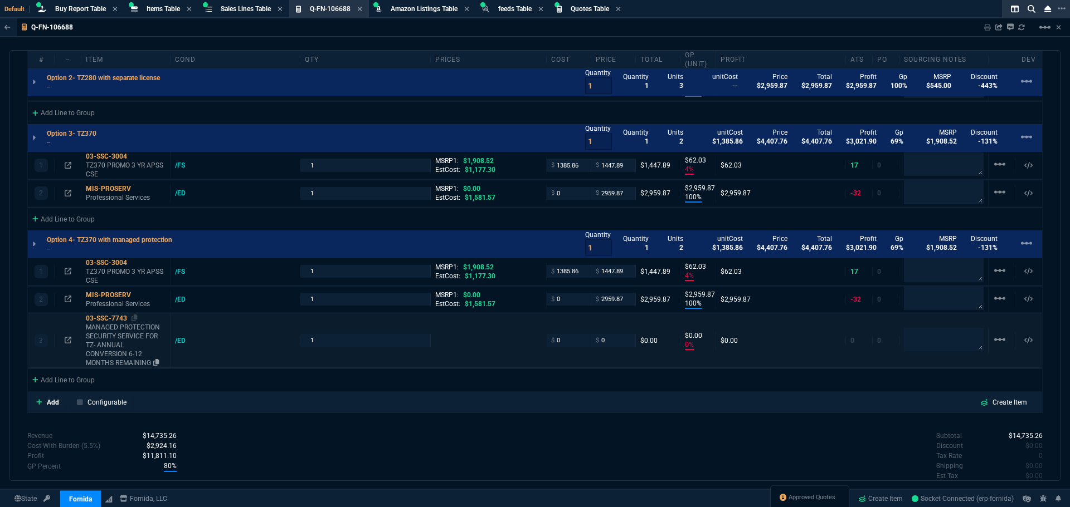
type input "62"
type input "100"
type input "2960"
type input "0"
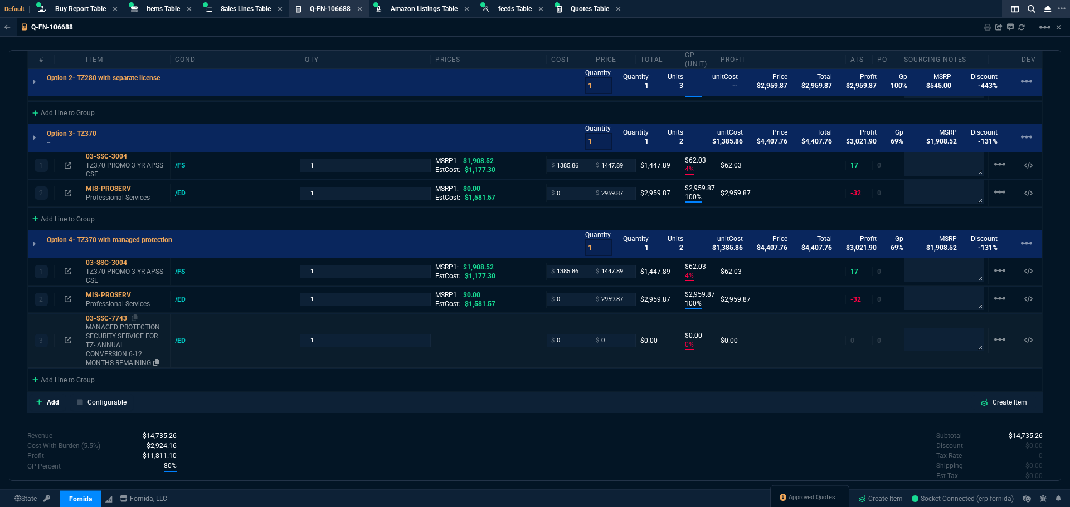
type input "100"
type input "24"
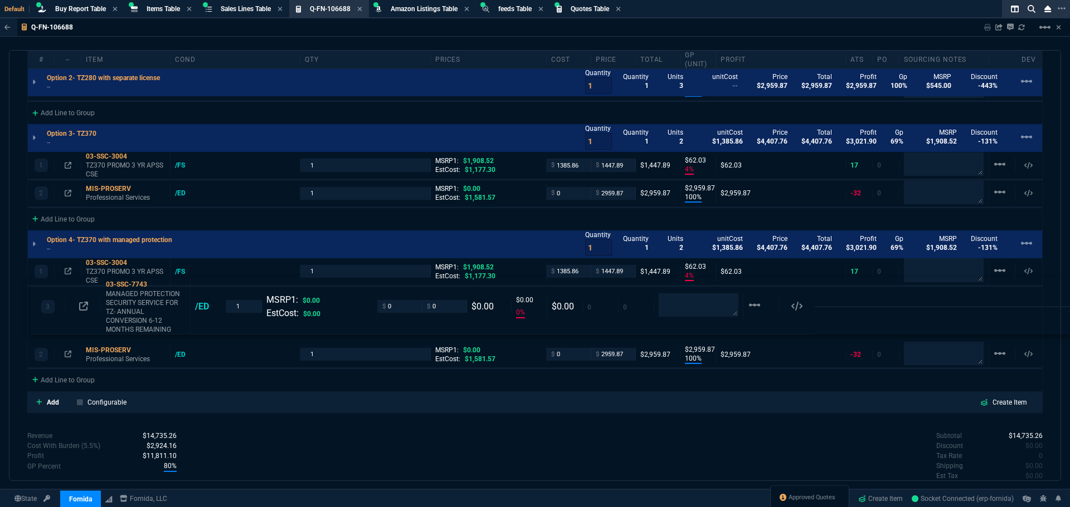
drag, startPoint x: 106, startPoint y: 340, endPoint x: 109, endPoint y: 305, distance: 35.2
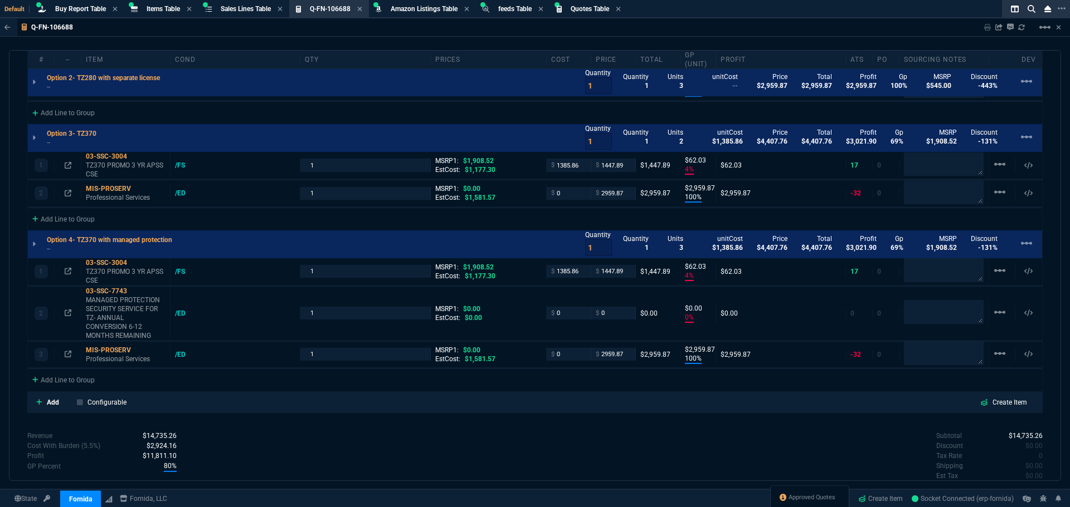
click at [779, 436] on div "Subtotal $14,735.26 Discount $0.00 Tax Rate 0 Shipping $0.00 Est Tax $0.00 Est …" at bounding box center [788, 461] width 507 height 61
drag, startPoint x: 623, startPoint y: 354, endPoint x: 566, endPoint y: 359, distance: 57.0
click at [566, 359] on div "3 MIS-PROSERV Professional Services /ED 1 MSRP1: $0.00 EstCost: $1,581.57 $ 0 $…" at bounding box center [535, 355] width 1014 height 26
drag, startPoint x: 622, startPoint y: 192, endPoint x: 557, endPoint y: 197, distance: 65.4
click at [572, 194] on div "2 MIS-PROSERV Professional Services /ED 1 MSRP1: $0.00 EstCost: $1,581.57 $ 0 $…" at bounding box center [535, 193] width 1014 height 26
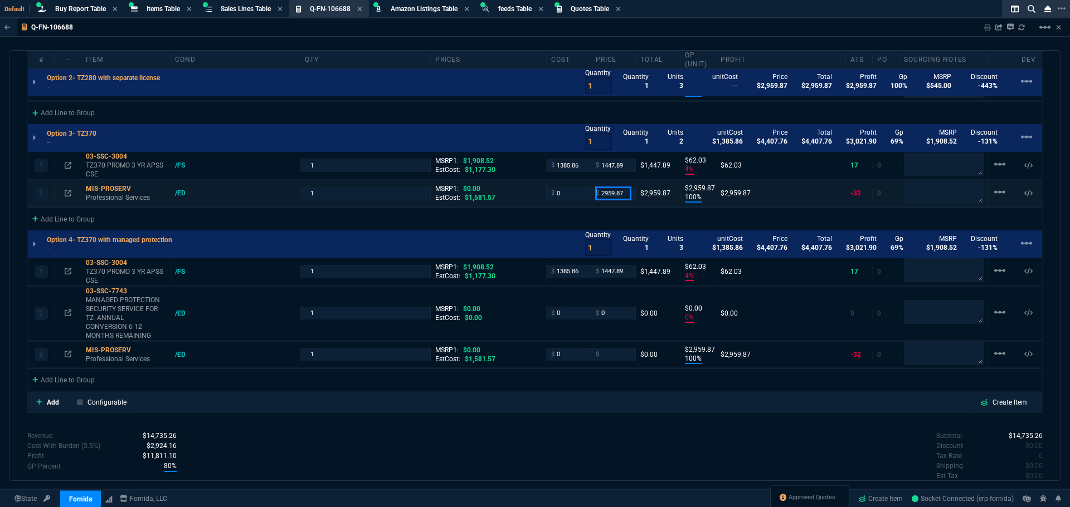
type input "0"
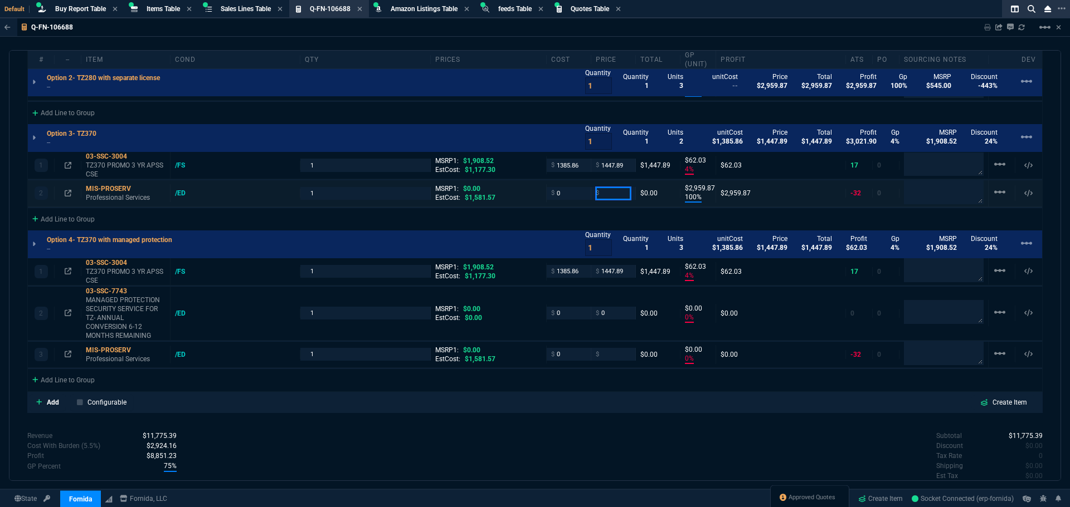
type input "0"
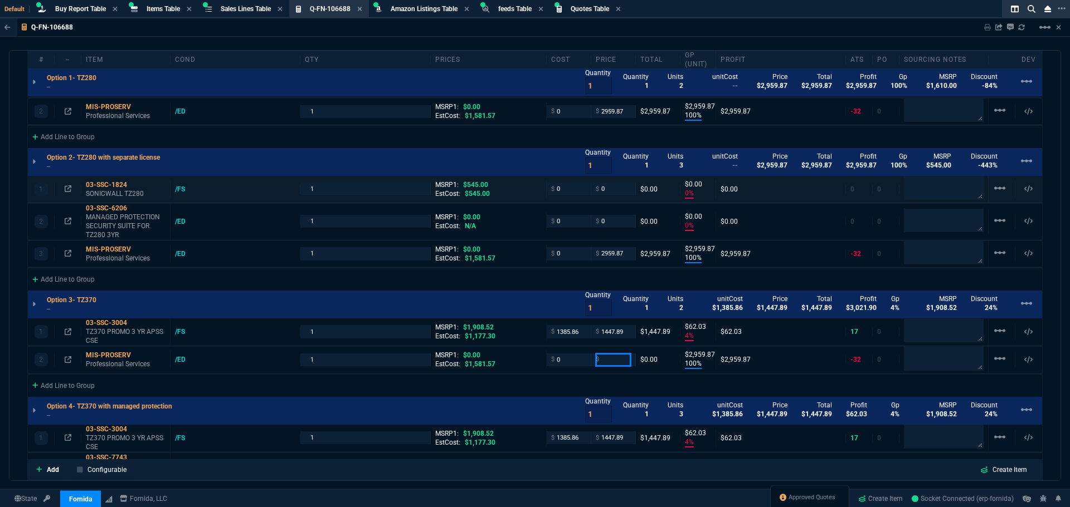
scroll to position [729, 0]
drag, startPoint x: 622, startPoint y: 256, endPoint x: 541, endPoint y: 256, distance: 81.3
click at [548, 253] on div "3 MIS-PROSERV Professional Services /ED 1 MSRP1: $0.00 EstCost: $1,581.57 $ 0 $…" at bounding box center [535, 255] width 1014 height 26
type input "0"
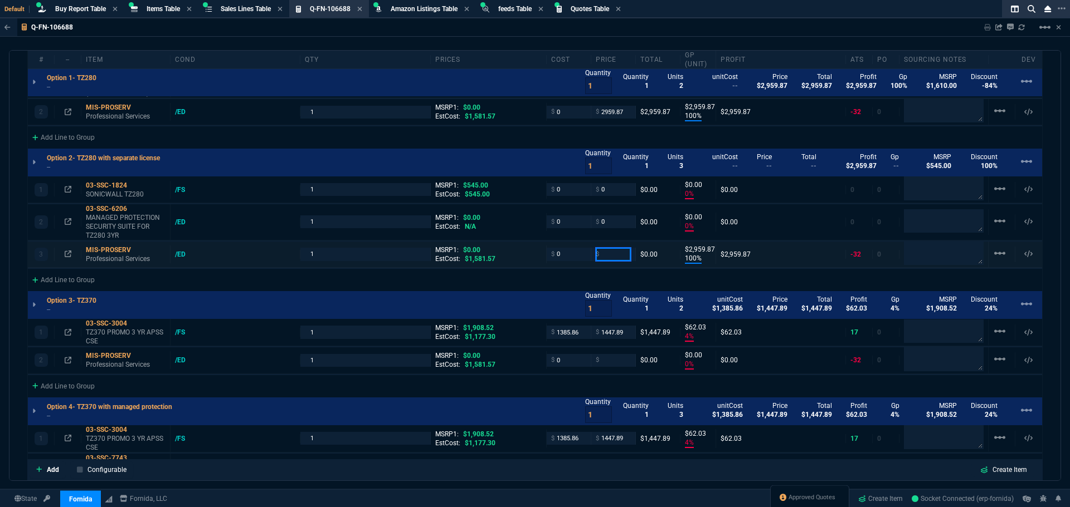
type input "0"
click at [579, 286] on div "Add Line to Group" at bounding box center [535, 279] width 1014 height 20
click at [353, 385] on div "Add Line to Group" at bounding box center [535, 385] width 1014 height 20
click at [480, 383] on div "Add Line to Group" at bounding box center [535, 385] width 1014 height 20
click at [515, 383] on div "Add Line to Group" at bounding box center [535, 385] width 1014 height 20
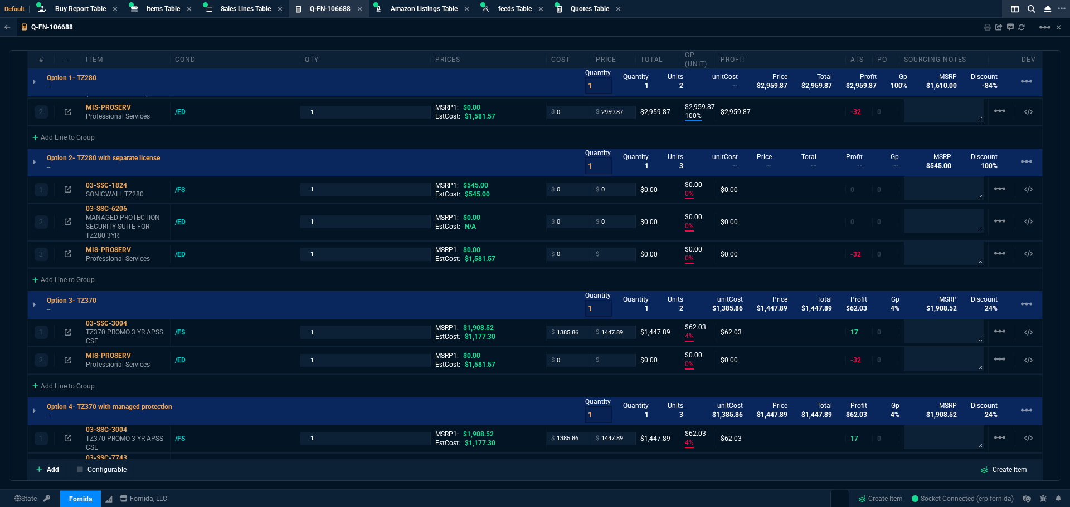
click at [616, 387] on div "Add Line to Group" at bounding box center [535, 385] width 1014 height 20
click at [382, 383] on div "Add Line to Group" at bounding box center [535, 385] width 1014 height 20
click at [500, 381] on div "Add Line to Group" at bounding box center [535, 385] width 1014 height 20
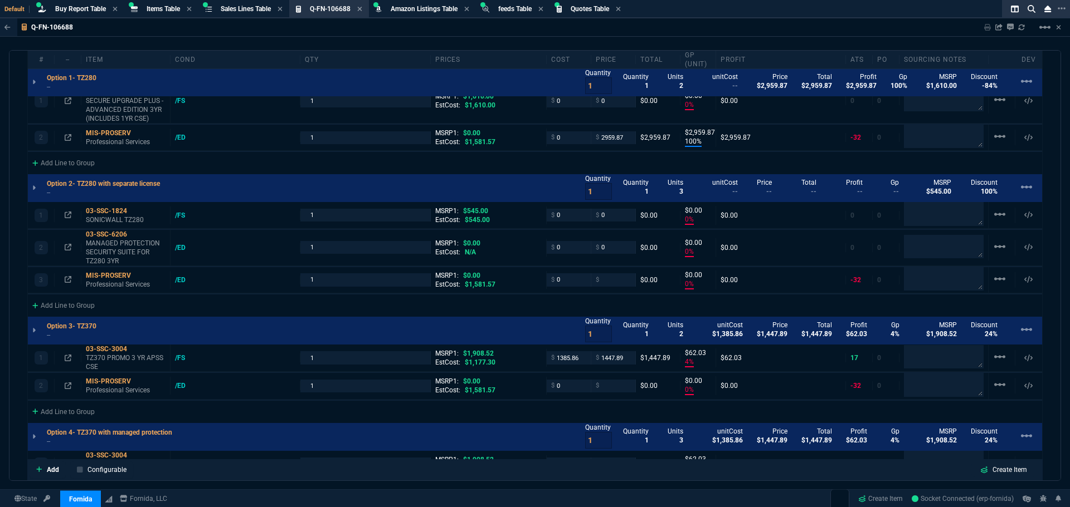
scroll to position [617, 0]
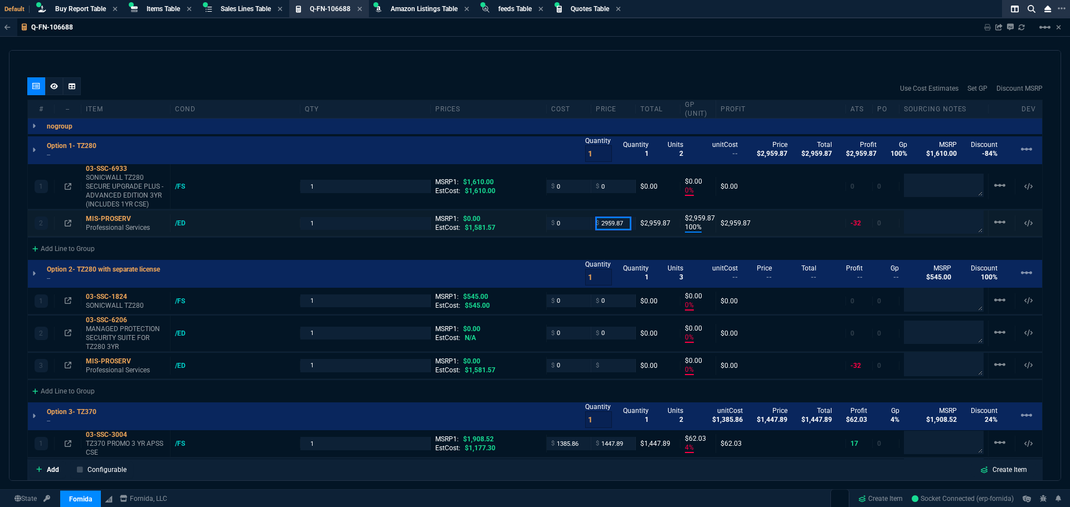
drag, startPoint x: 620, startPoint y: 222, endPoint x: 535, endPoint y: 227, distance: 85.3
click at [540, 226] on div "2 MIS-PROSERV Professional Services /ED 1 MSRP1: $0.00 EstCost: $1,581.57 $ 0 $…" at bounding box center [535, 224] width 1014 height 26
type input "0"
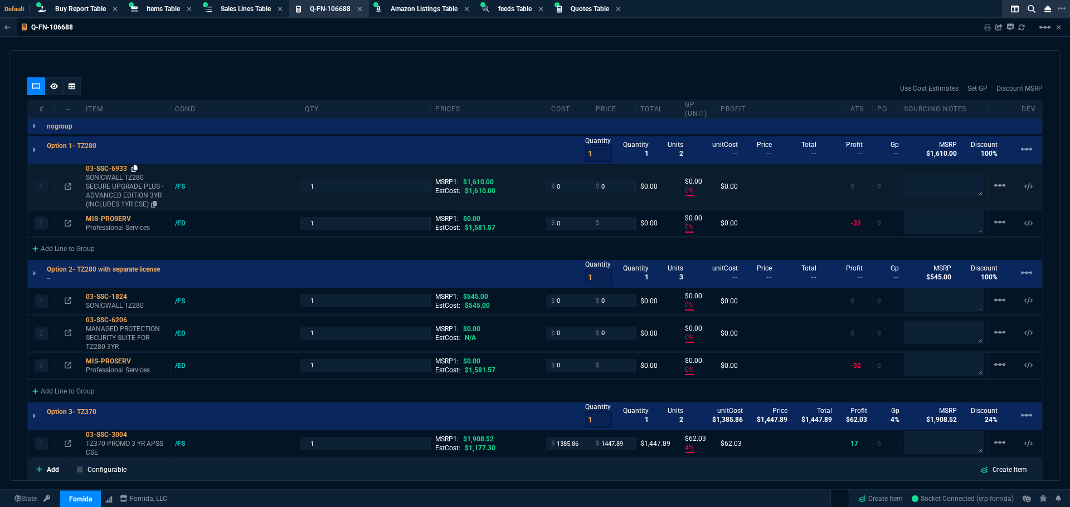
click at [136, 170] on icon at bounding box center [134, 168] width 6 height 7
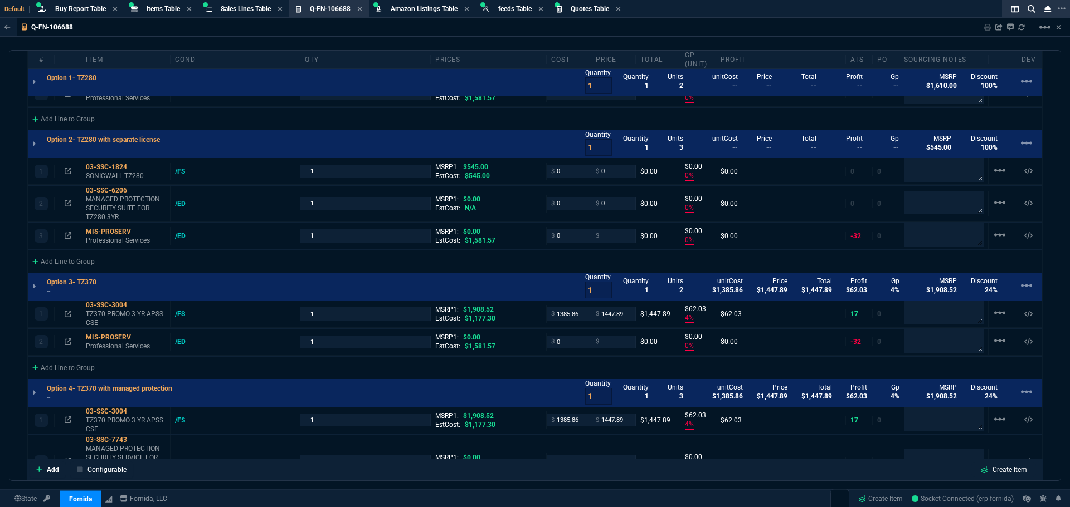
scroll to position [729, 0]
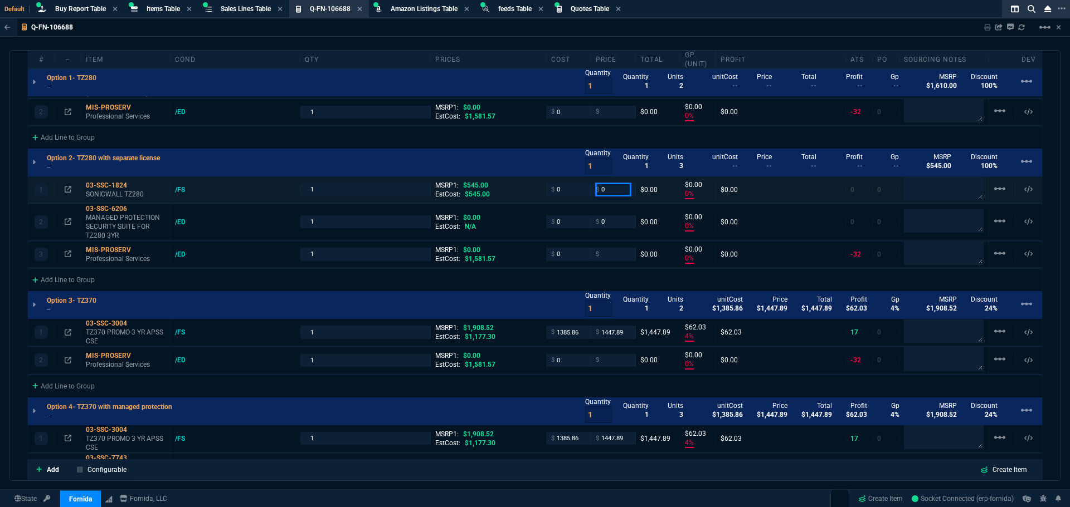
drag, startPoint x: 621, startPoint y: 191, endPoint x: 562, endPoint y: 197, distance: 58.8
click at [563, 197] on div "1 03-SSC-1824 SONICWALL TZ280 /FS 1 MSRP1: $545.00 EstCost: $545.00 $ 0 $ 0 $0.…" at bounding box center [535, 190] width 1014 height 26
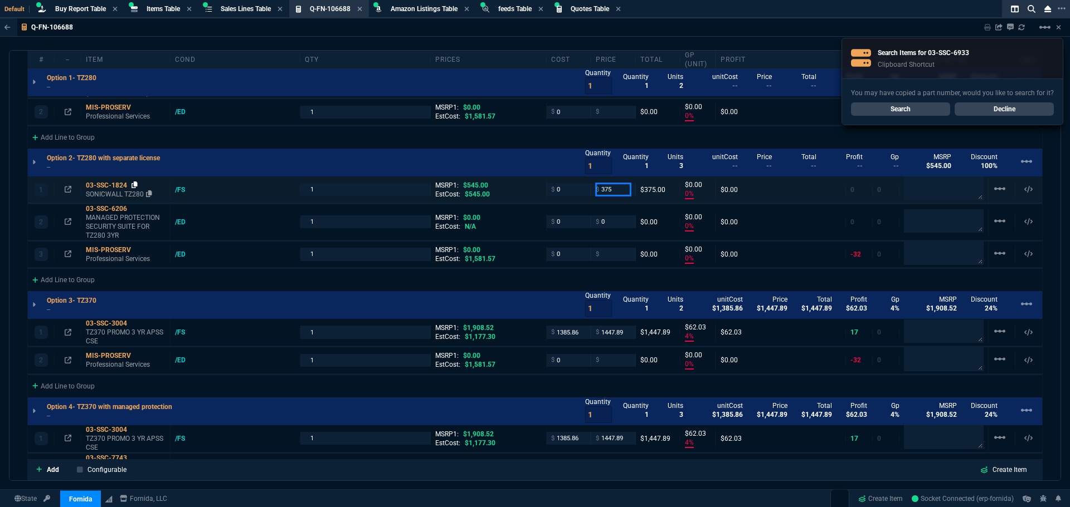
type input "375"
click at [135, 186] on icon at bounding box center [134, 185] width 6 height 7
type input "375"
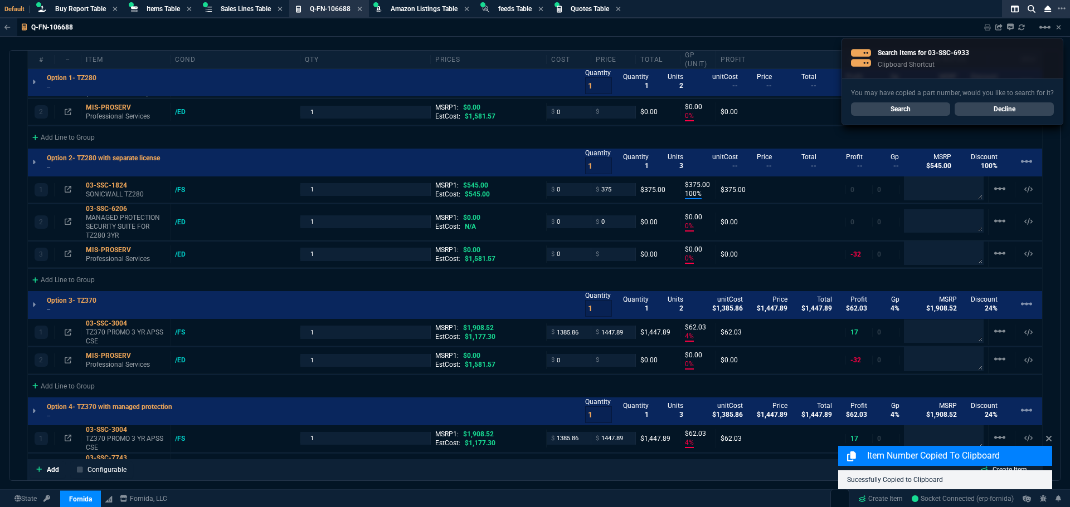
type input "100"
type input "375"
type input "31"
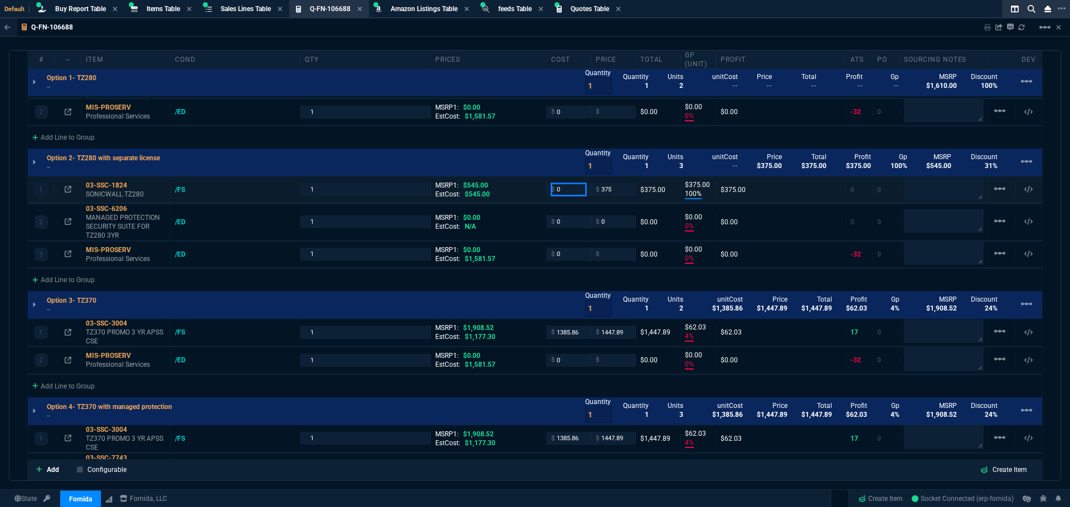
drag, startPoint x: 575, startPoint y: 191, endPoint x: 517, endPoint y: 198, distance: 58.4
click at [517, 198] on div "1 03-SSC-1824 SONICWALL TZ280 /FS 1 MSRP1: $545.00 EstCost: $545.00 $ 0 $ 375 $…" at bounding box center [535, 190] width 1014 height 26
type input "320"
type input "15"
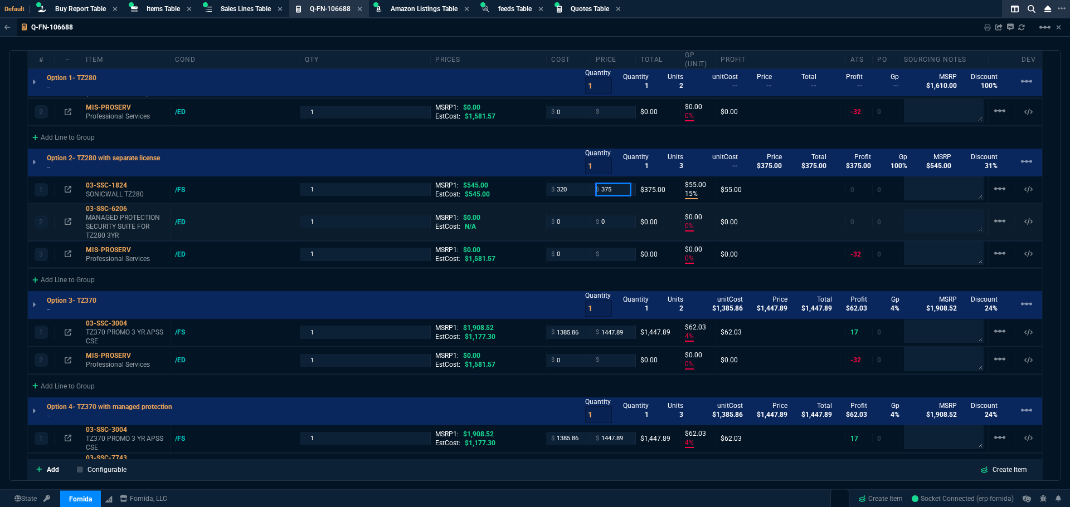
type input "55"
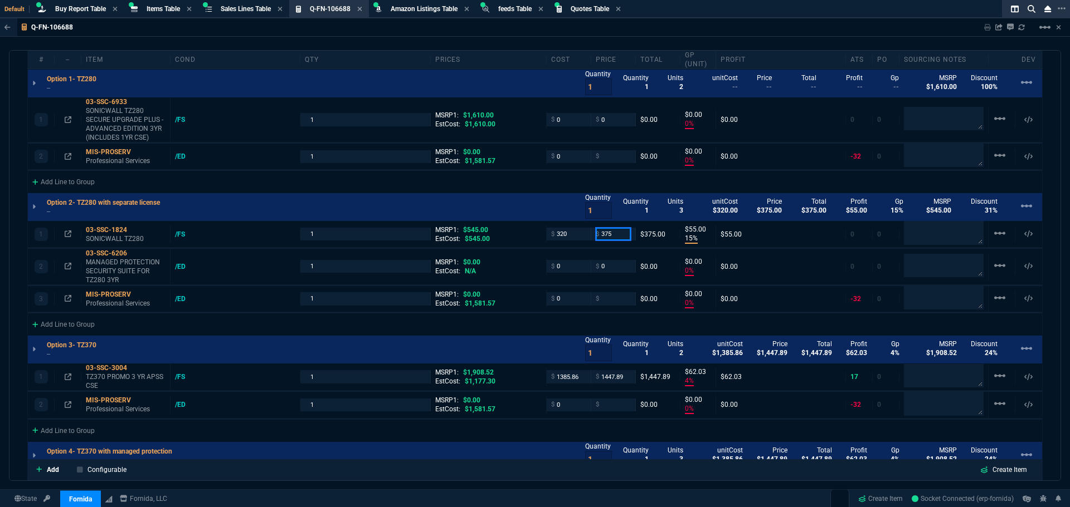
scroll to position [840, 0]
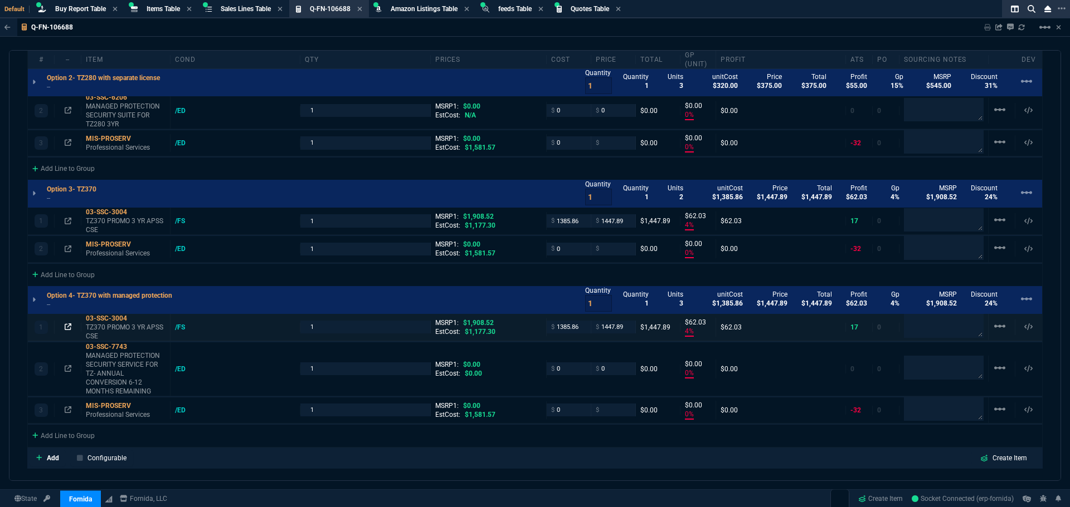
click at [67, 326] on icon at bounding box center [68, 327] width 7 height 7
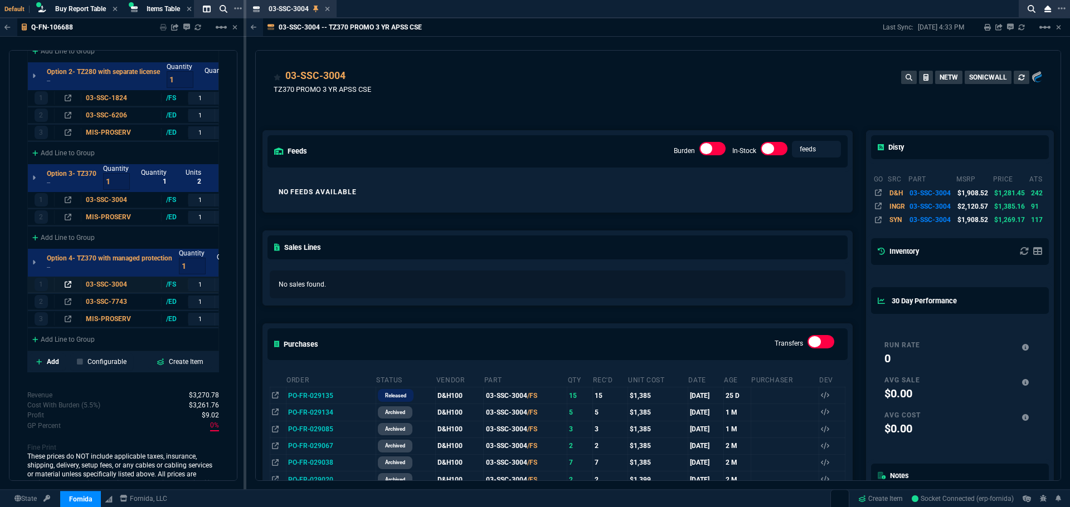
scroll to position [2056, 0]
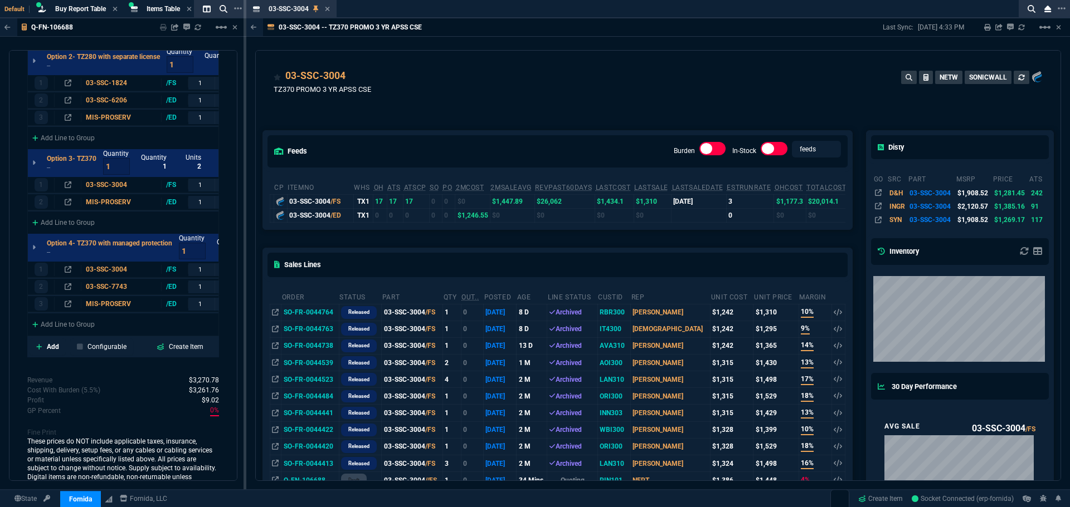
drag, startPoint x: 327, startPoint y: 9, endPoint x: 344, endPoint y: 46, distance: 40.6
click at [327, 9] on icon at bounding box center [327, 9] width 4 height 4
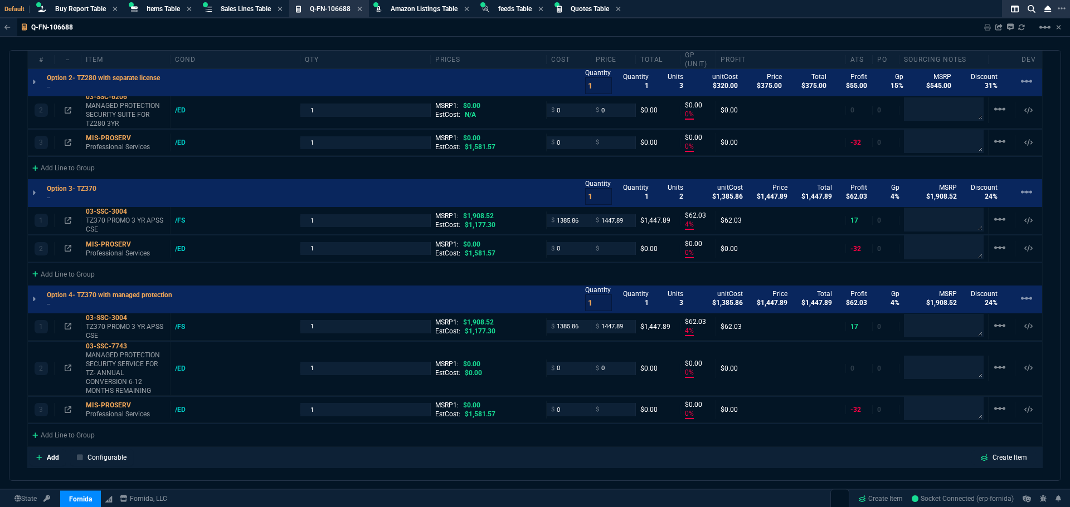
scroll to position [840, 0]
drag, startPoint x: 579, startPoint y: 325, endPoint x: 512, endPoint y: 325, distance: 66.3
click at [513, 325] on div "1 03-SSC-3004 TZ370 PROMO 3 YR APSS CSE /FS 1 MSRP1: $1,908.52 EstCost: $1,177.…" at bounding box center [535, 327] width 1014 height 27
type input "1177"
drag, startPoint x: 577, startPoint y: 222, endPoint x: 527, endPoint y: 222, distance: 50.1
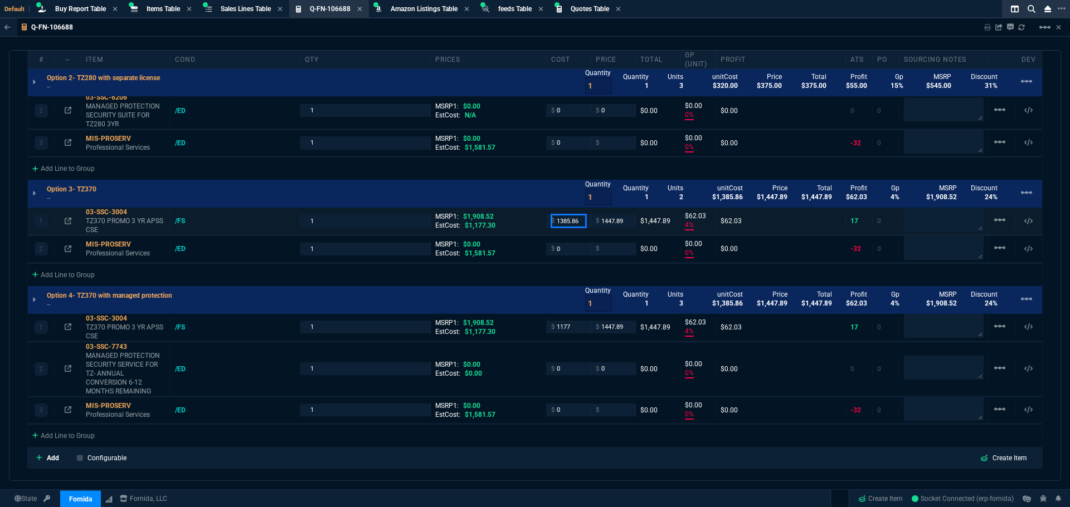
click at [532, 221] on div "1 03-SSC-3004 TZ370 PROMO 3 YR APSS CSE /FS 1 MSRP1: $1,908.52 EstCost: $1,177.…" at bounding box center [535, 221] width 1014 height 27
type input "1177"
type input "19"
type input "271"
type input "117"
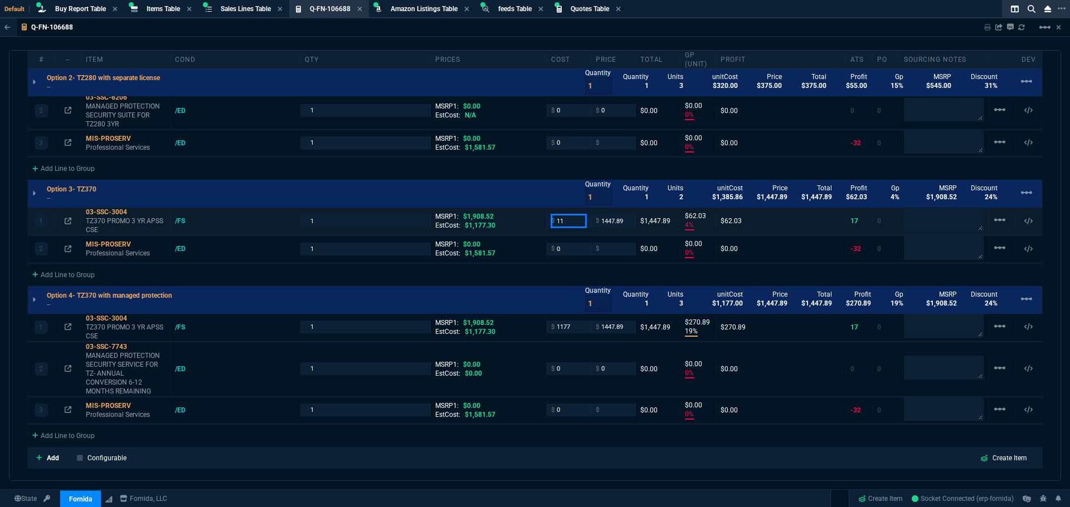
type input "11"
type input "1177"
type input "99"
type input "1437"
type input "1177"
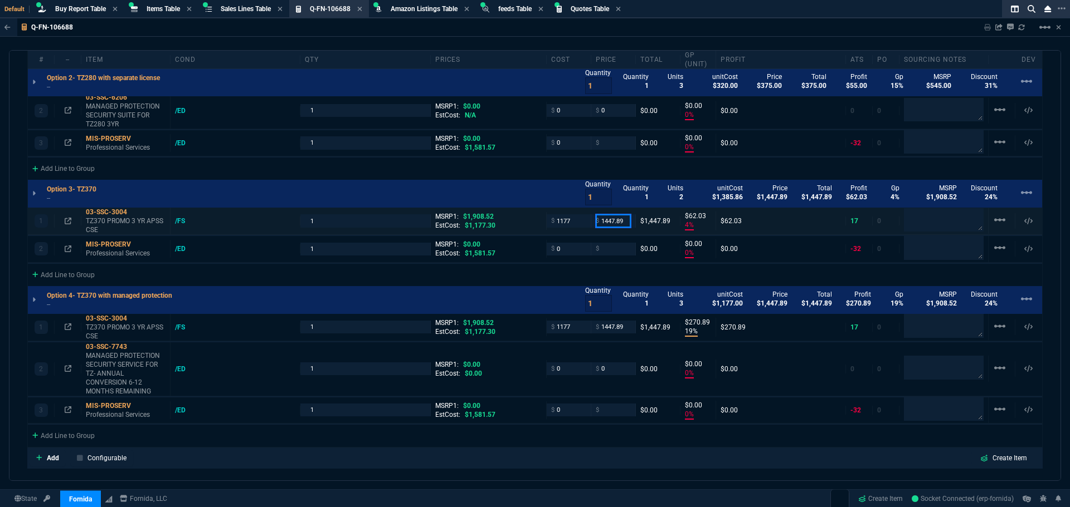
type input "1177"
type input "19"
type input "271"
click at [136, 212] on icon at bounding box center [134, 212] width 6 height 7
click at [65, 327] on icon at bounding box center [68, 327] width 7 height 7
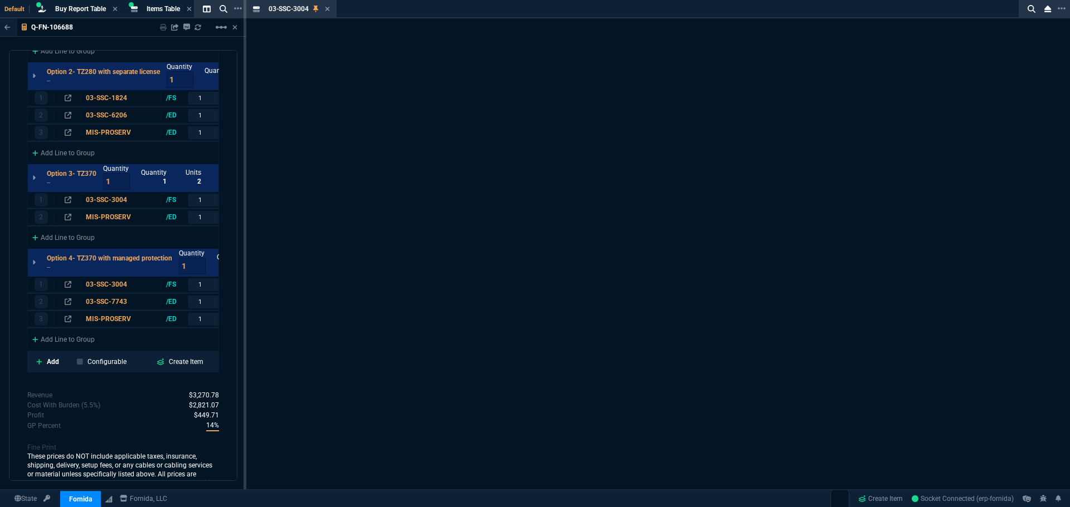
scroll to position [2056, 0]
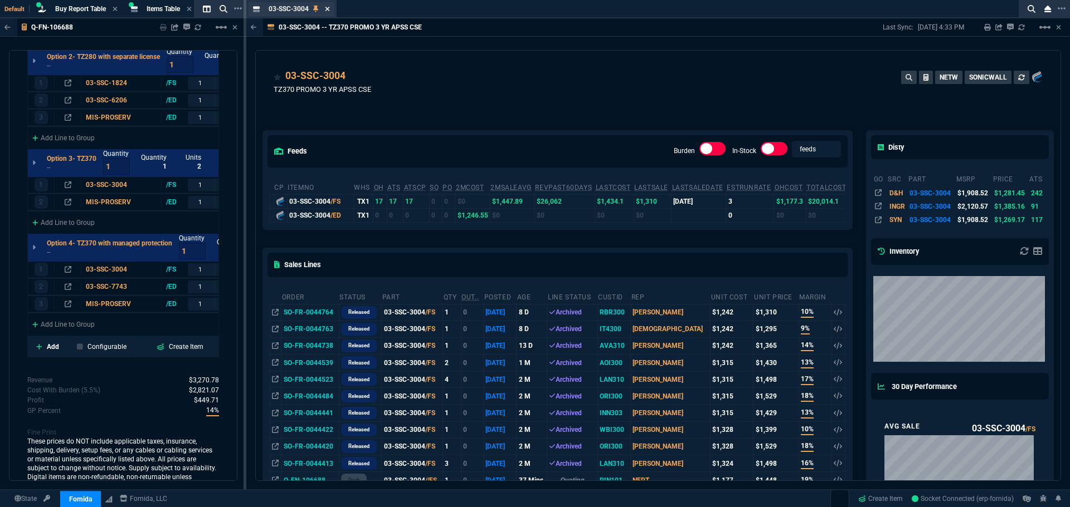
click at [329, 11] on icon at bounding box center [327, 9] width 5 height 7
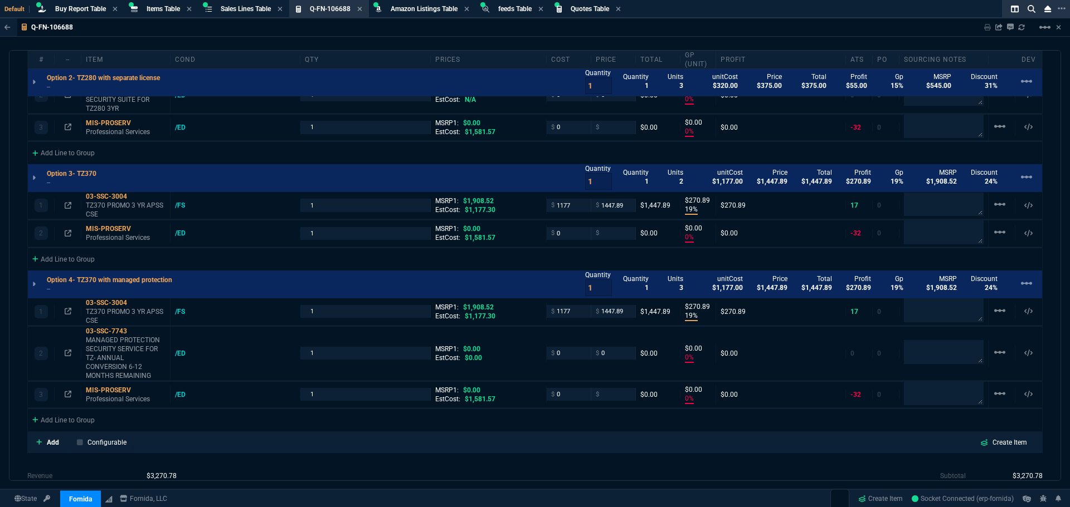
scroll to position [840, 0]
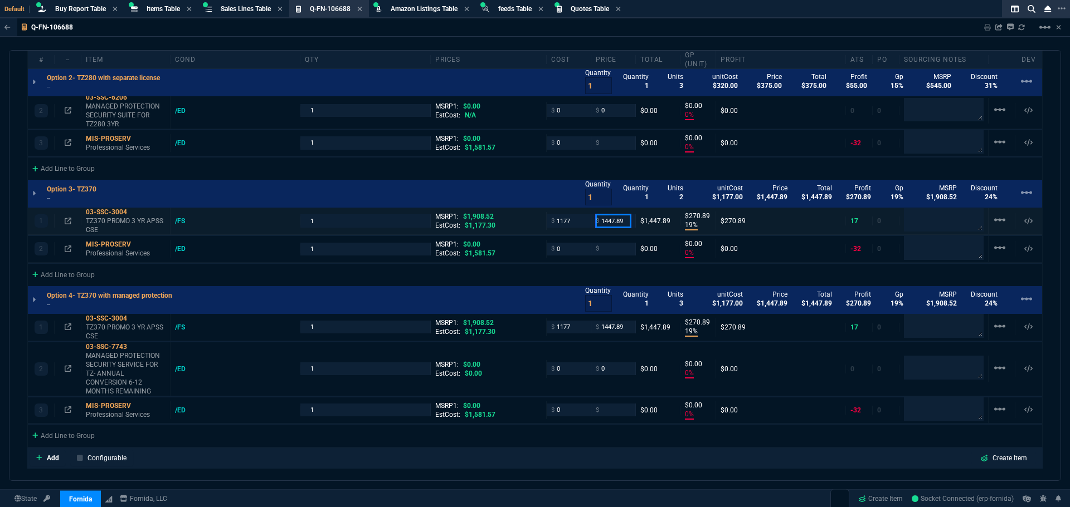
drag, startPoint x: 622, startPoint y: 220, endPoint x: 559, endPoint y: 230, distance: 64.3
click at [560, 224] on div "1 03-SSC-3004 TZ370 PROMO 3 YR APSS CSE /FS 1 MSRP1: $1,908.52 EstCost: $1,177.…" at bounding box center [535, 221] width 1014 height 27
type input "1450"
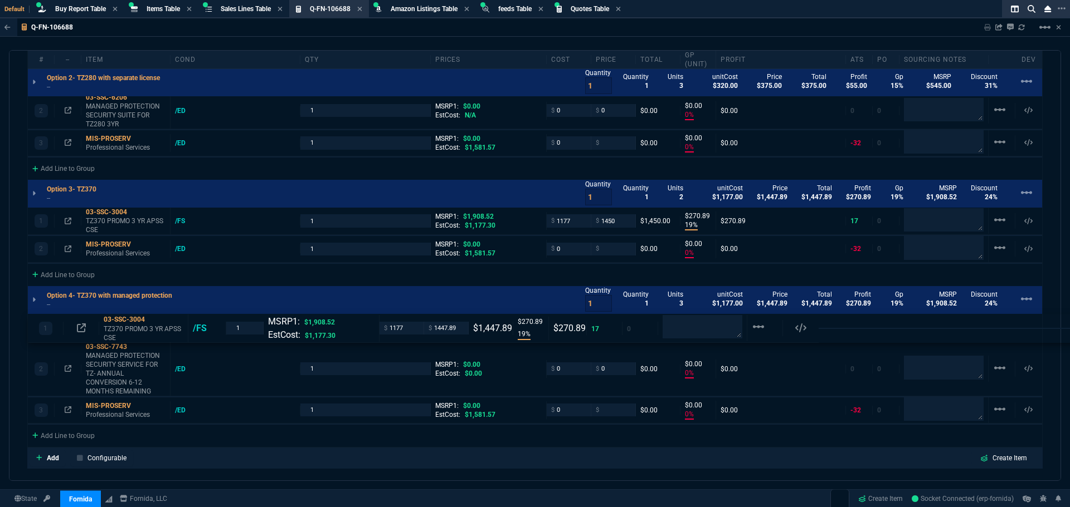
drag, startPoint x: 628, startPoint y: 330, endPoint x: 590, endPoint y: 329, distance: 37.9
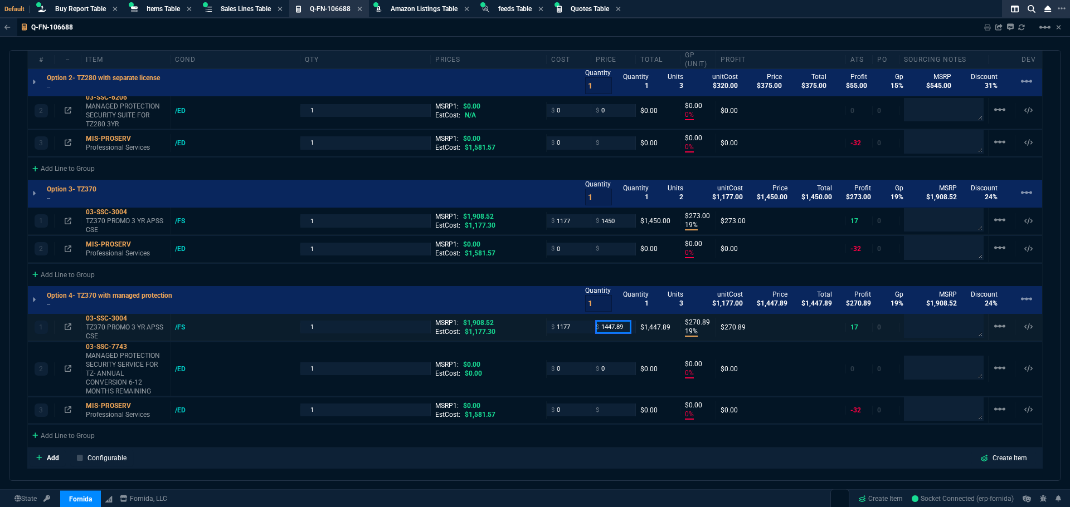
drag, startPoint x: 623, startPoint y: 328, endPoint x: 563, endPoint y: 330, distance: 60.2
click at [563, 330] on div "1 03-SSC-3004 TZ370 PROMO 3 YR APSS CSE /FS 1 MSRP1: $1,908.52 EstCost: $1,177.…" at bounding box center [535, 327] width 1014 height 27
click at [651, 343] on div "2 03-SSC-7743 MANAGED PROTECTION SECURITY SERVICE FOR TZ- ANNUAL CONVERSION 6-1…" at bounding box center [535, 370] width 1014 height 54
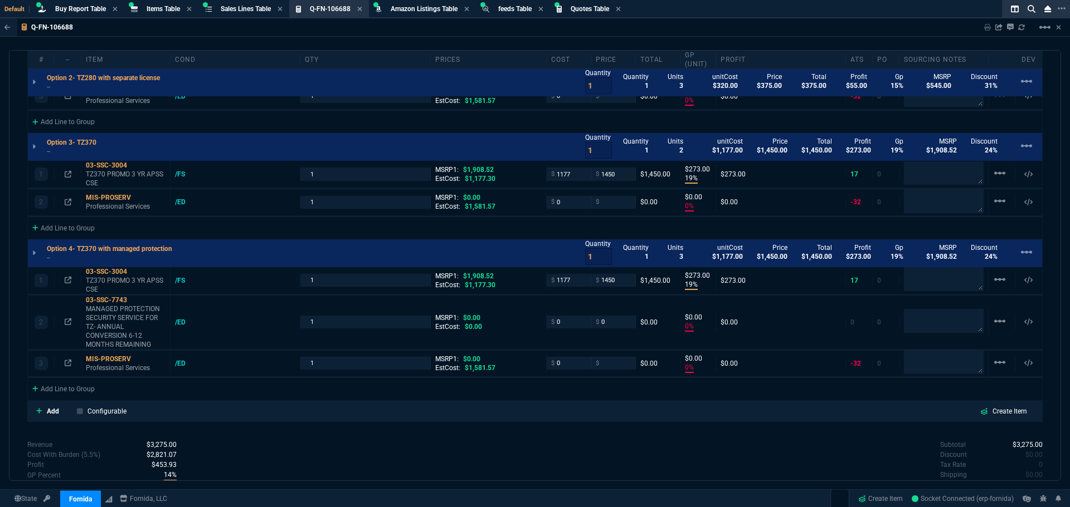
scroll to position [983, 0]
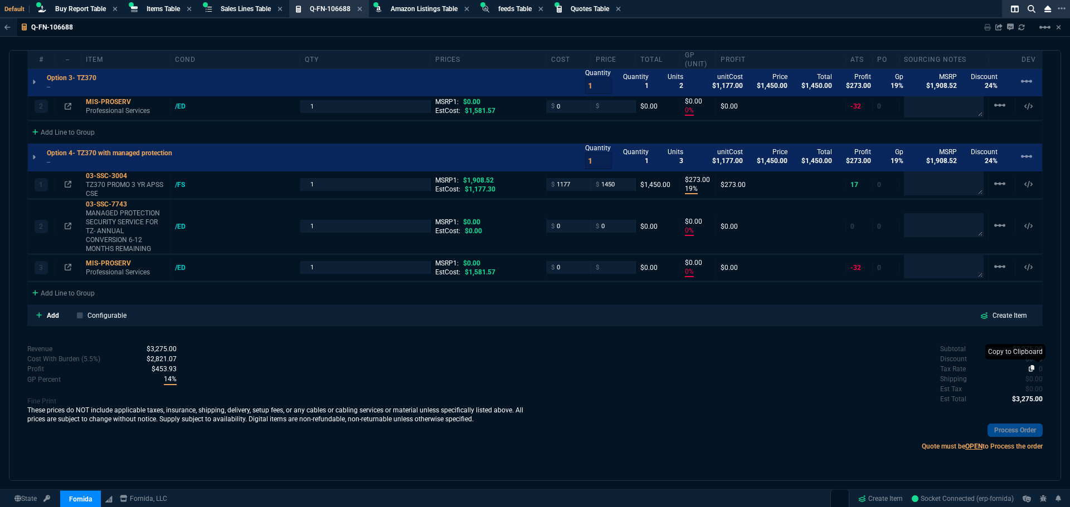
click at [1032, 368] on nx-icon at bounding box center [1033, 369] width 11 height 8
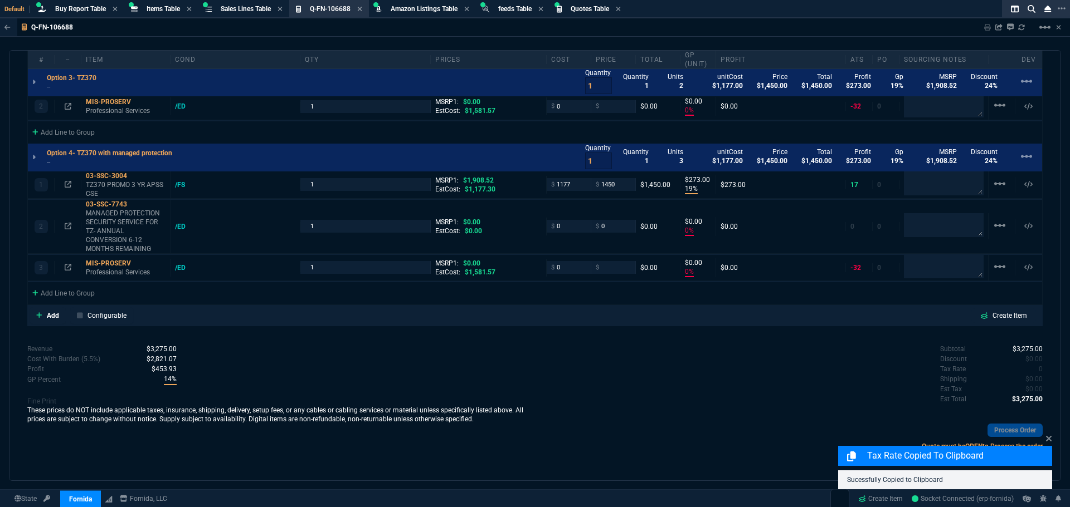
drag, startPoint x: 1034, startPoint y: 369, endPoint x: 586, endPoint y: 65, distance: 542.1
click at [1038, 369] on span "0" at bounding box center [1040, 369] width 4 height 8
click at [681, 360] on div "Subtotal $3,275.00 Discount $0.00 Tax Rate 8.25 Shipping $0.00 Est Tax $270.19 …" at bounding box center [788, 374] width 507 height 61
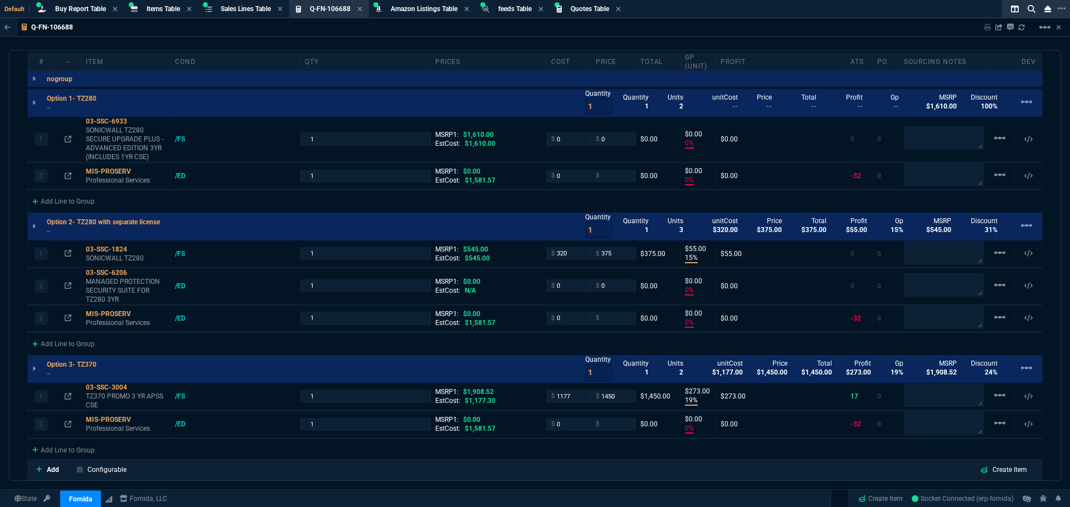
scroll to position [648, 0]
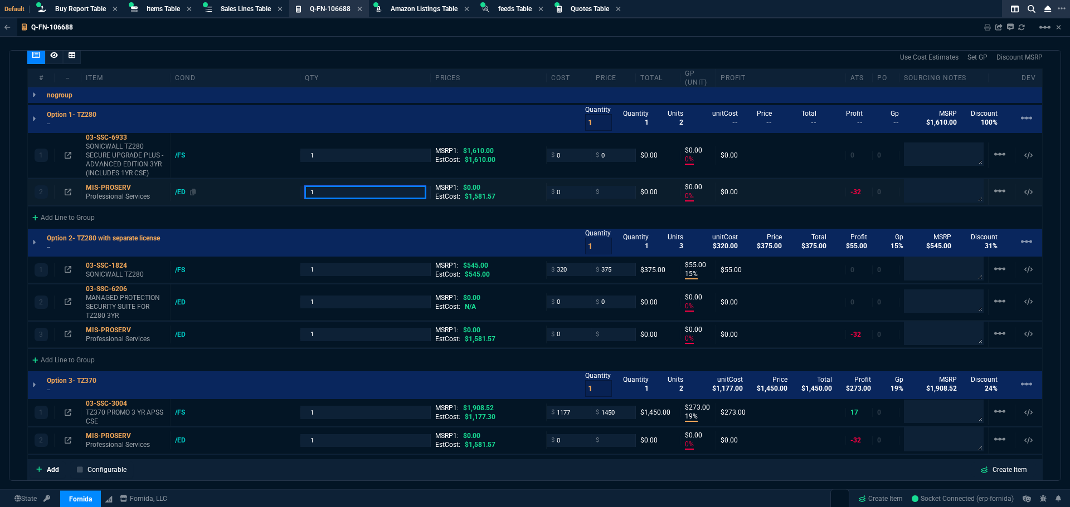
drag, startPoint x: 315, startPoint y: 193, endPoint x: 281, endPoint y: 195, distance: 33.5
click at [285, 194] on div "2 MIS-PROSERV Professional Services /ED 1 MSRP1: $0.00 EstCost: $1,581.57 $ 0 $…" at bounding box center [535, 192] width 1014 height 26
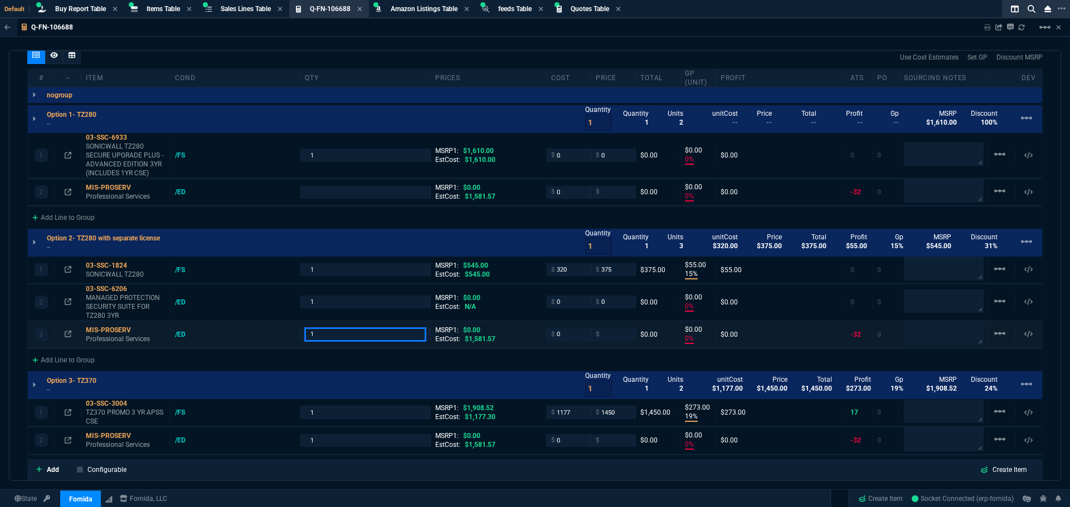
drag, startPoint x: 319, startPoint y: 334, endPoint x: 295, endPoint y: 339, distance: 23.8
click at [295, 339] on div "3 MIS-PROSERV Professional Services /ED 1 MSRP1: $0.00 EstCost: $1,581.57 $ 0 $…" at bounding box center [535, 335] width 1014 height 26
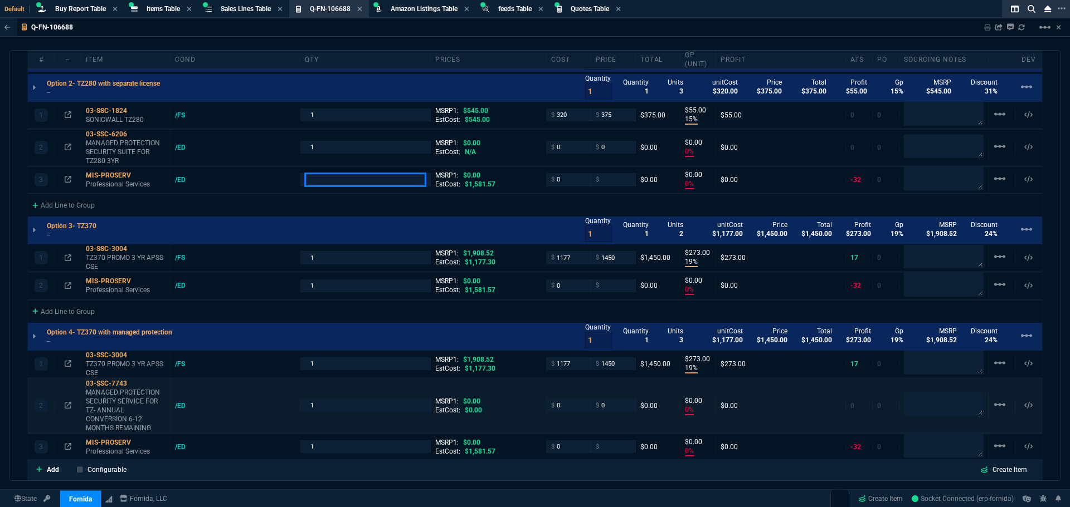
scroll to position [815, 0]
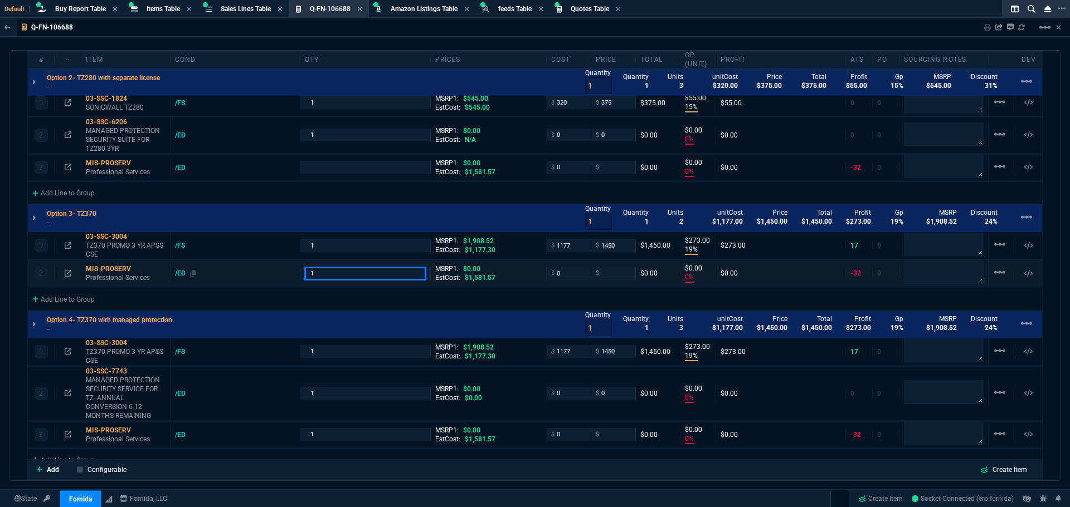
drag, startPoint x: 321, startPoint y: 275, endPoint x: 289, endPoint y: 277, distance: 32.4
click at [289, 277] on div "2 MIS-PROSERV Professional Services /ED 1 MSRP1: $0.00 EstCost: $1,581.57 $ 0 $…" at bounding box center [535, 274] width 1014 height 26
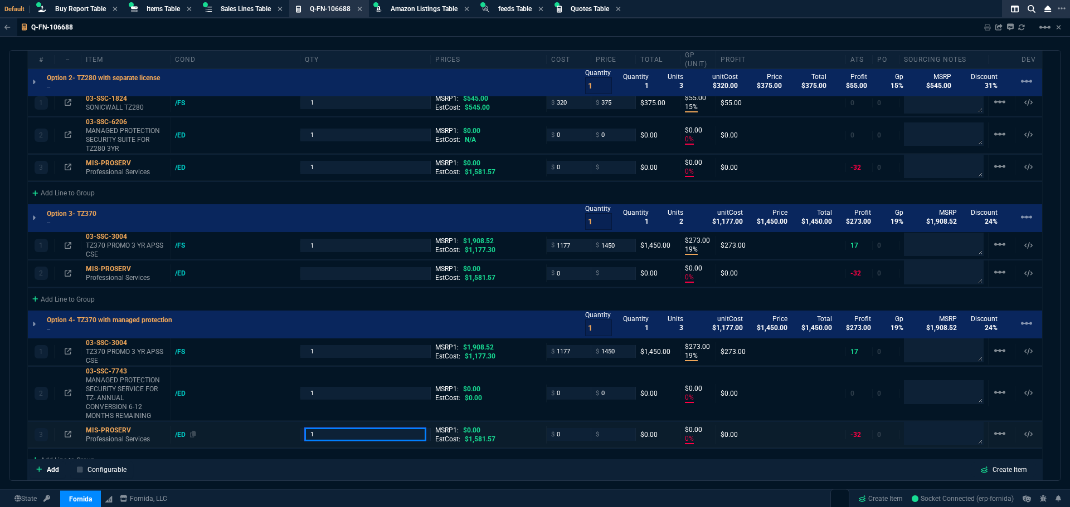
drag, startPoint x: 320, startPoint y: 439, endPoint x: 281, endPoint y: 438, distance: 39.0
click at [289, 439] on div "3 MIS-PROSERV Professional Services /ED 1 MSRP1: $0.00 EstCost: $1,581.57 $ 0 $…" at bounding box center [535, 435] width 1014 height 26
